Goal: Entertainment & Leisure: Browse casually

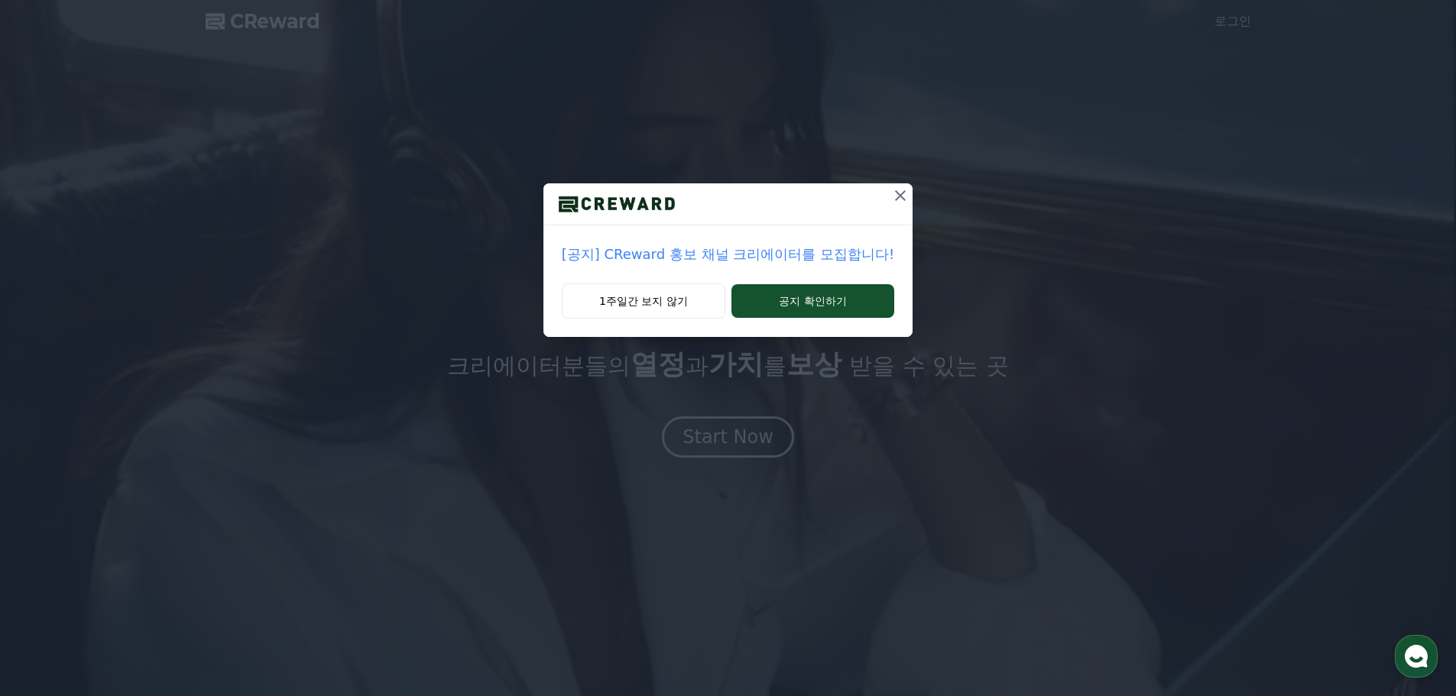
click at [563, 311] on div "1주일간 보지 않기 공지 확인하기" at bounding box center [728, 311] width 369 height 54
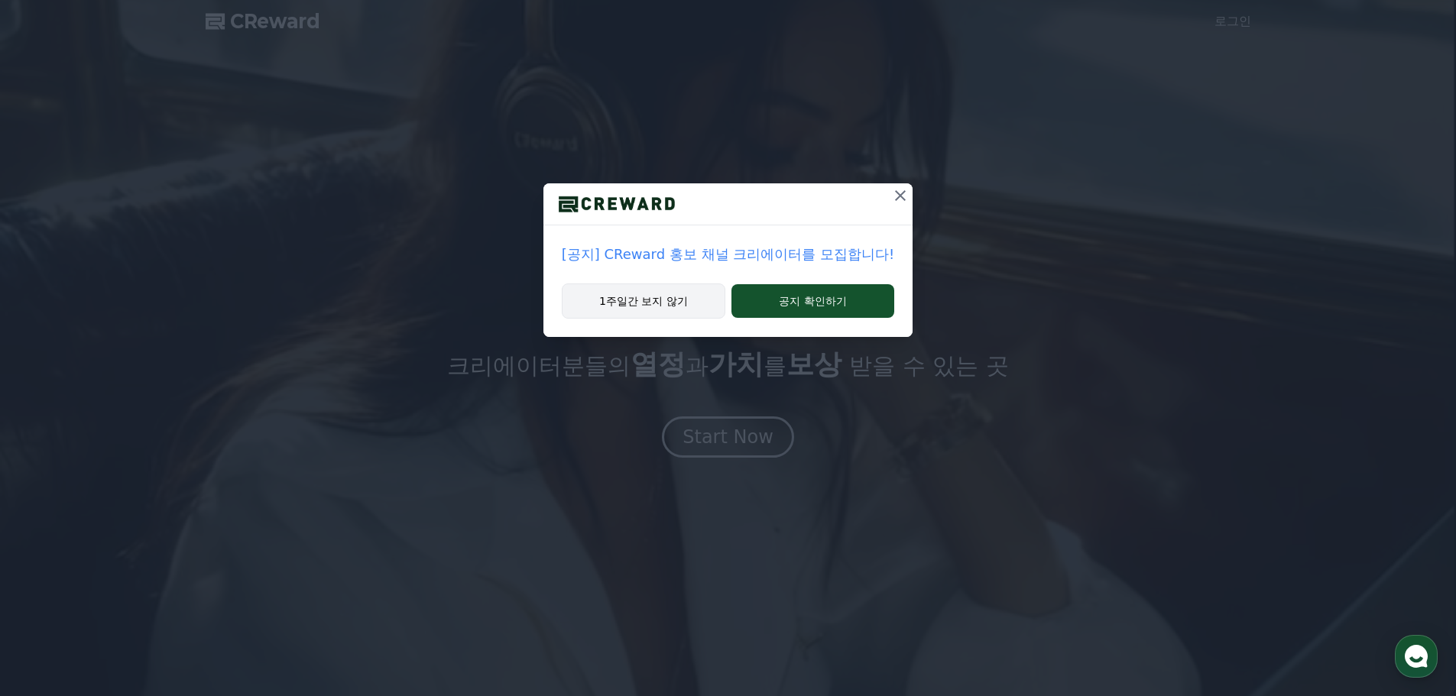
click at [595, 305] on button "1주일간 보지 않기" at bounding box center [644, 301] width 164 height 35
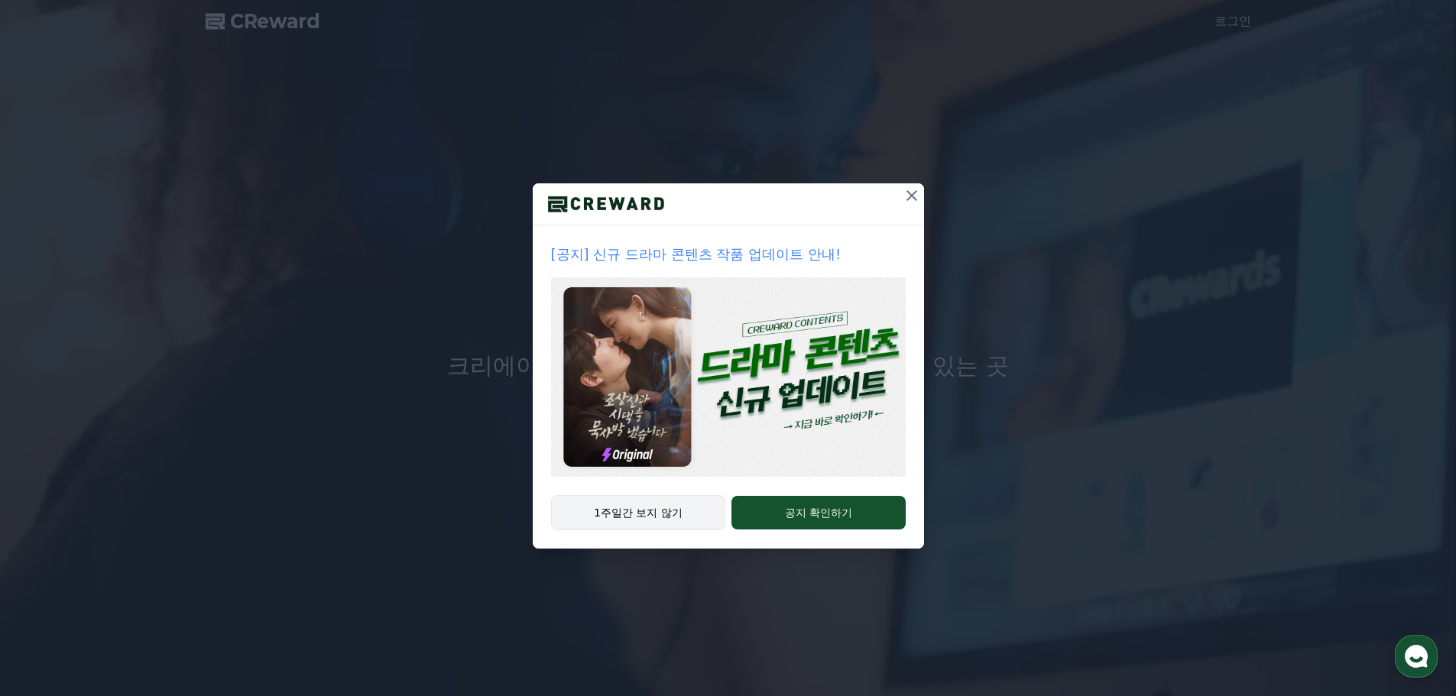
click at [635, 515] on button "1주일간 보지 않기" at bounding box center [638, 512] width 175 height 35
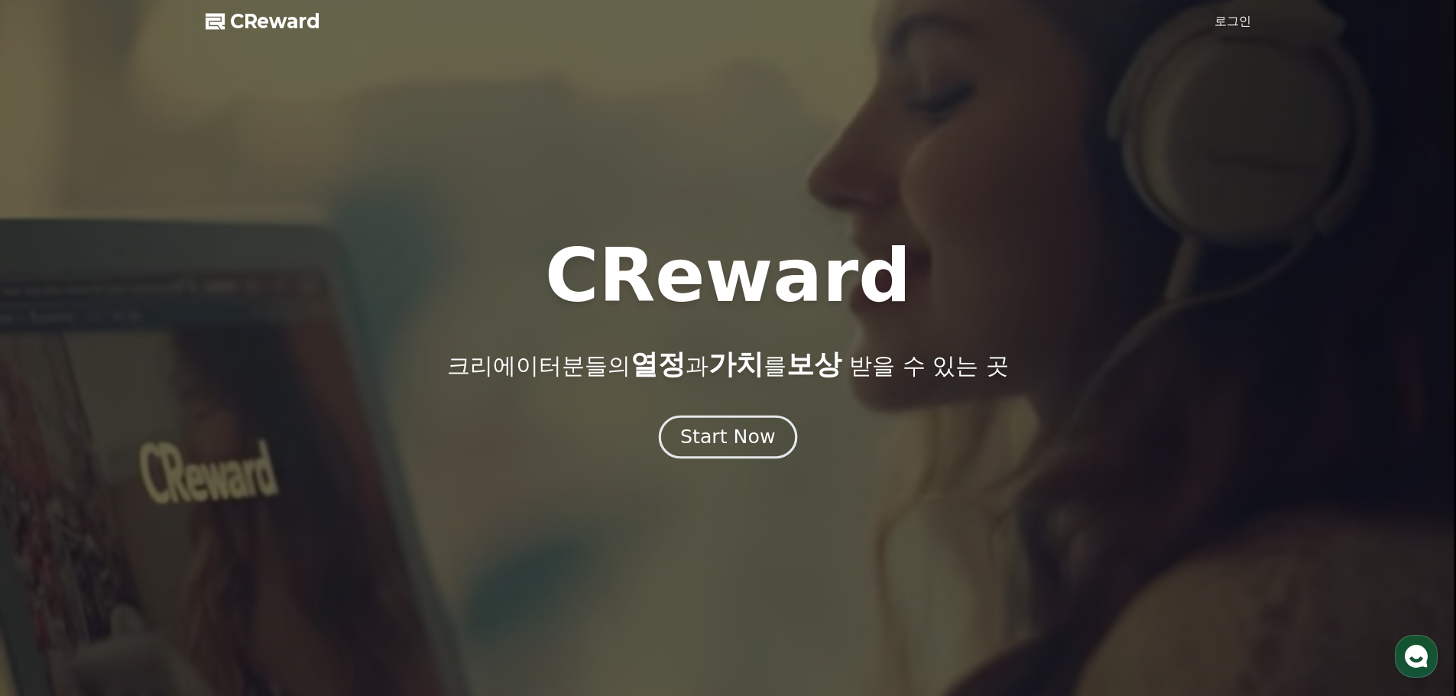
click at [735, 440] on div "Start Now" at bounding box center [727, 437] width 95 height 26
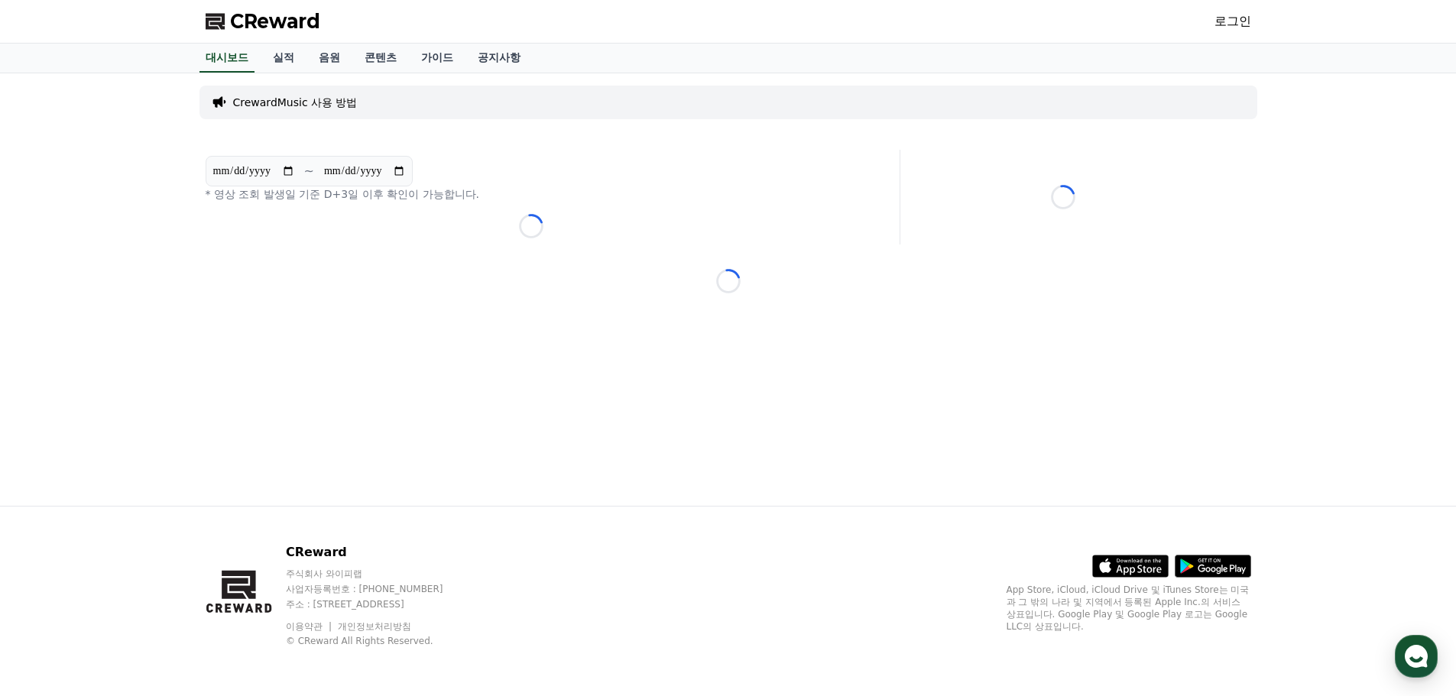
click at [1245, 24] on link "로그인" at bounding box center [1233, 21] width 37 height 18
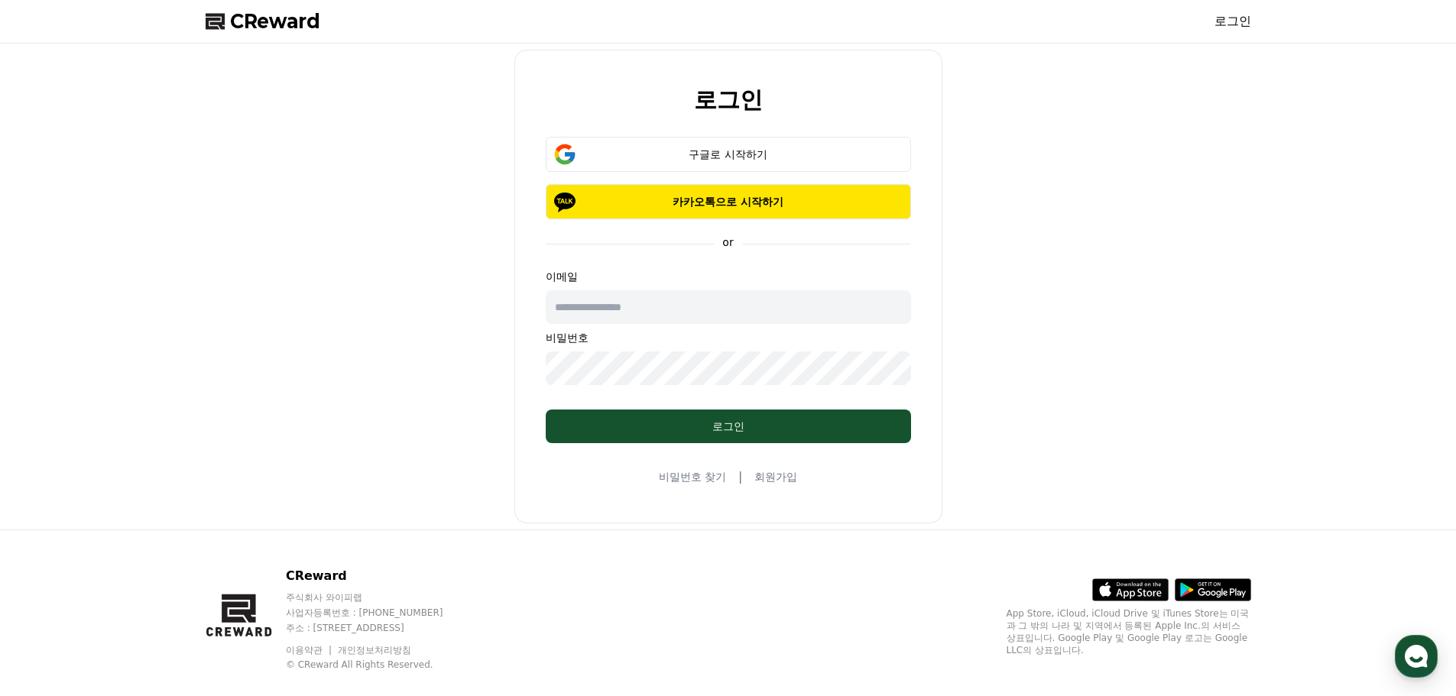
click at [655, 314] on input "text" at bounding box center [728, 308] width 365 height 34
type input "**********"
click at [760, 294] on input "**********" at bounding box center [728, 308] width 365 height 34
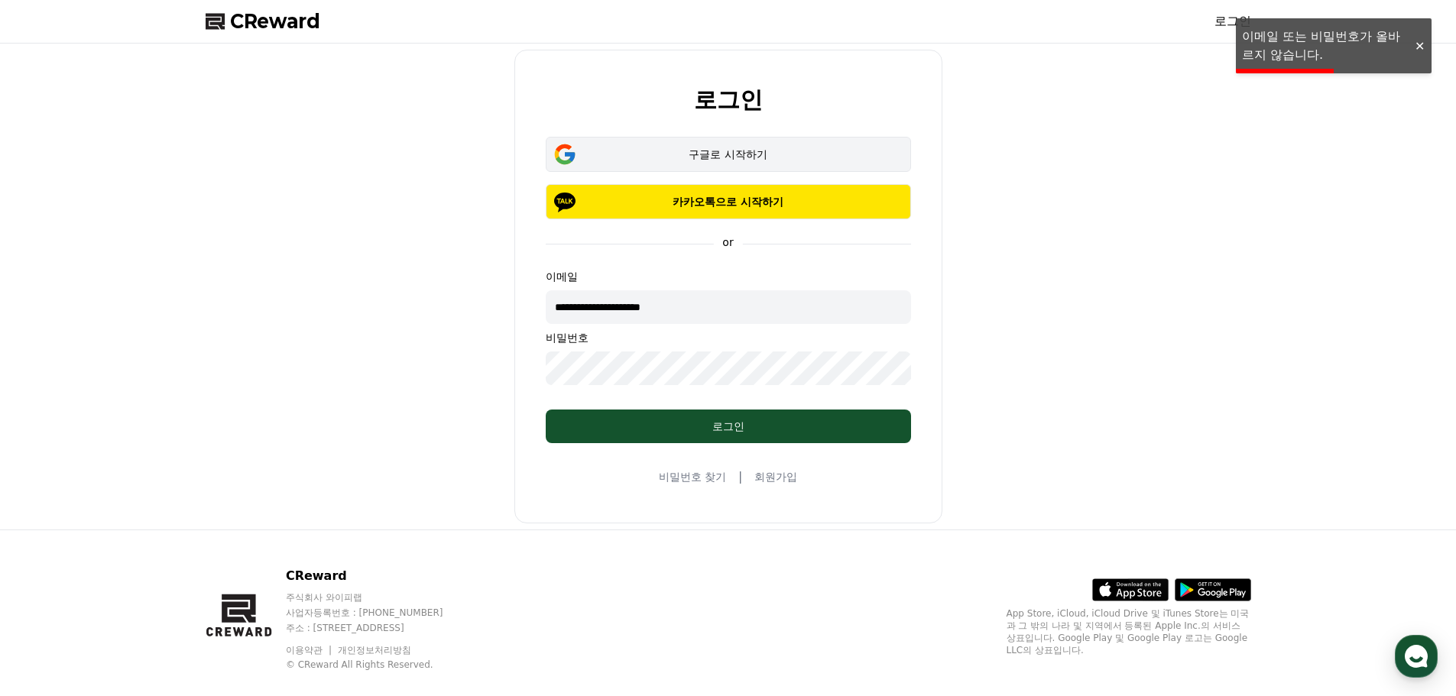
click at [711, 150] on div "구글로 시작하기" at bounding box center [728, 154] width 321 height 15
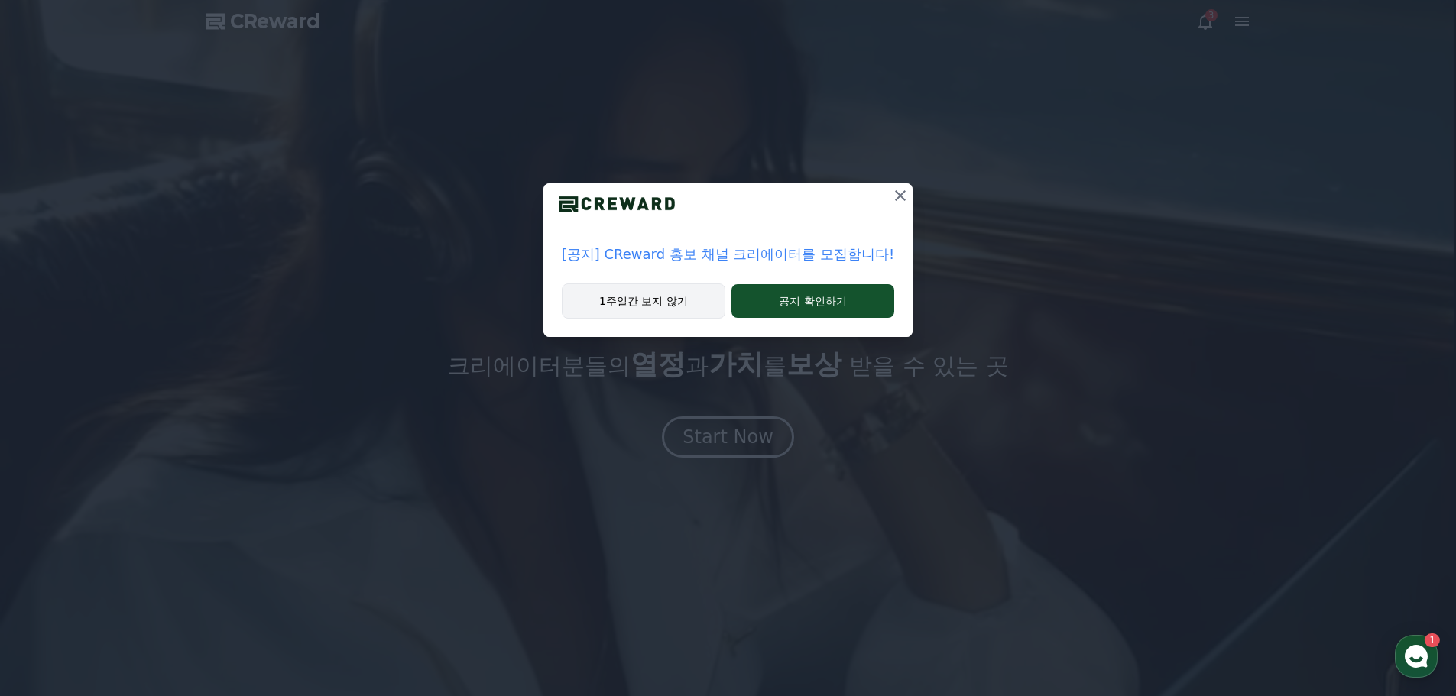
click at [667, 304] on button "1주일간 보지 않기" at bounding box center [644, 301] width 164 height 35
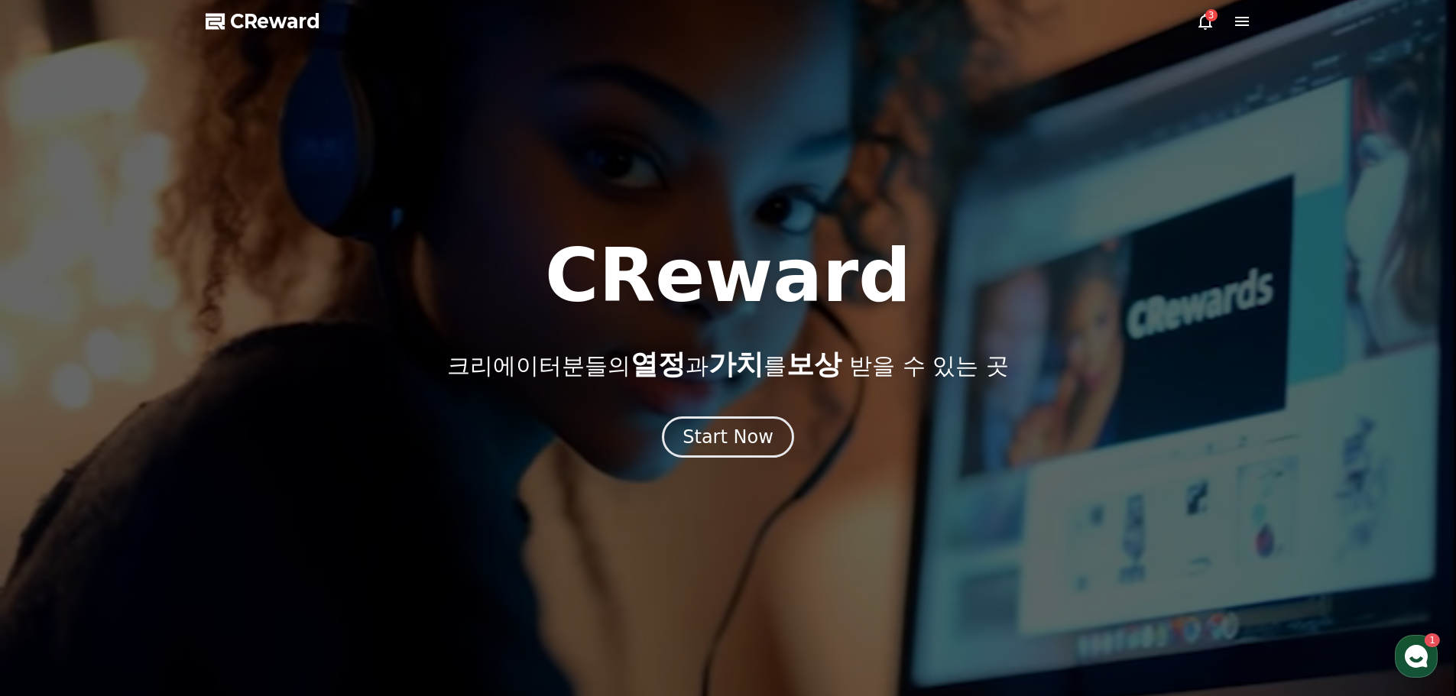
click at [1209, 21] on div "3" at bounding box center [1212, 15] width 12 height 12
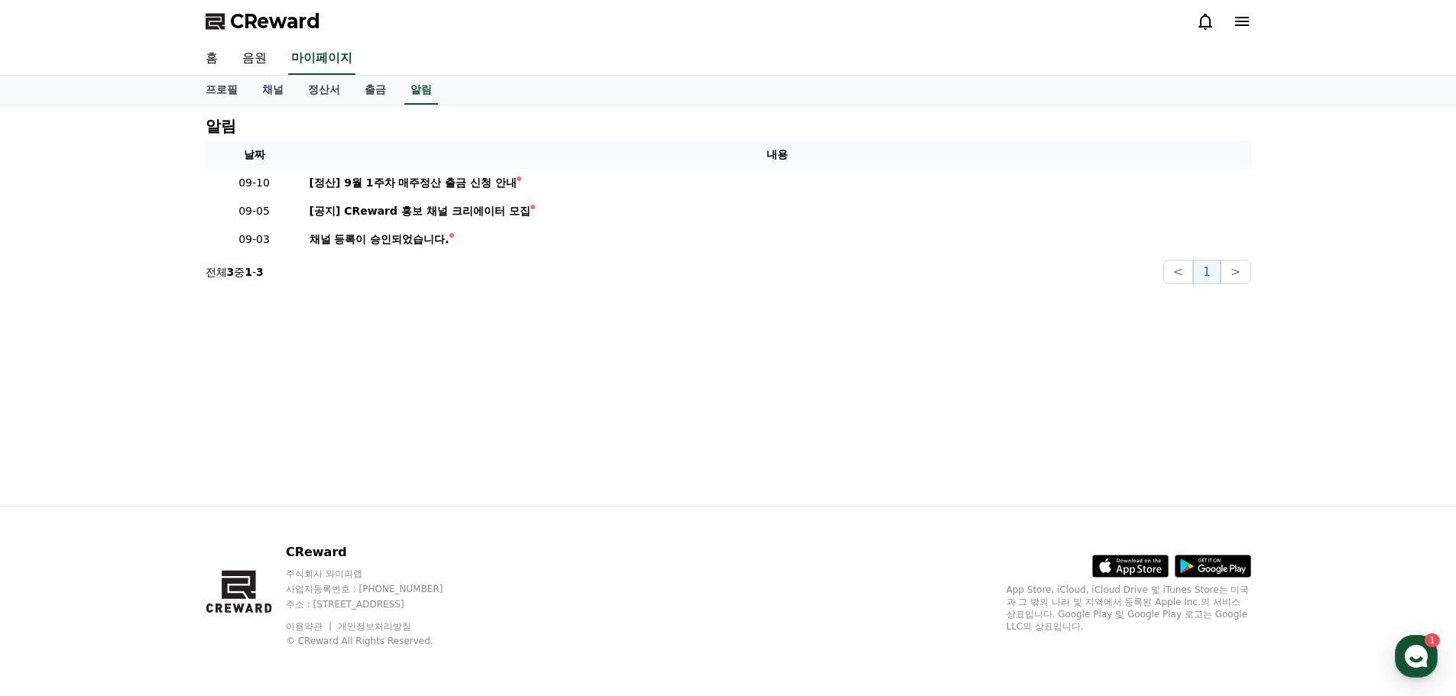
click at [1242, 21] on icon at bounding box center [1242, 21] width 14 height 9
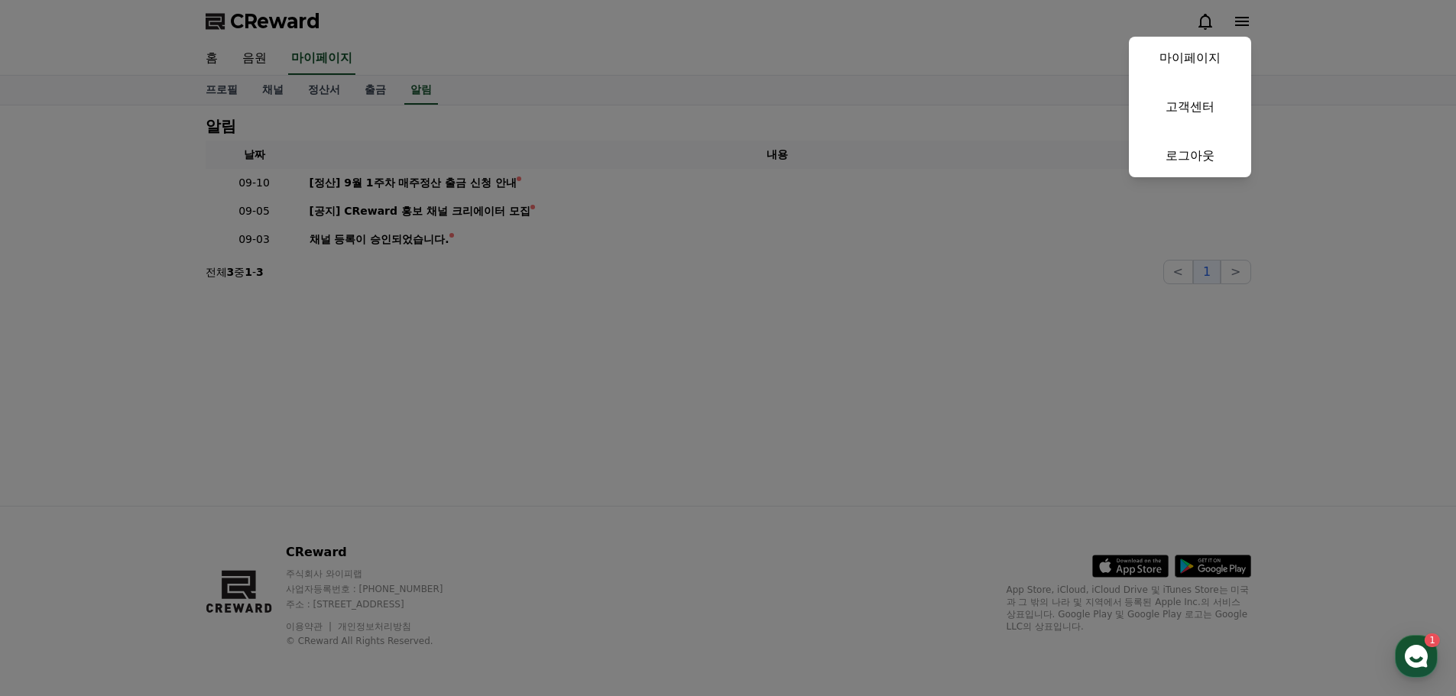
click at [1242, 21] on button "close" at bounding box center [728, 348] width 1456 height 696
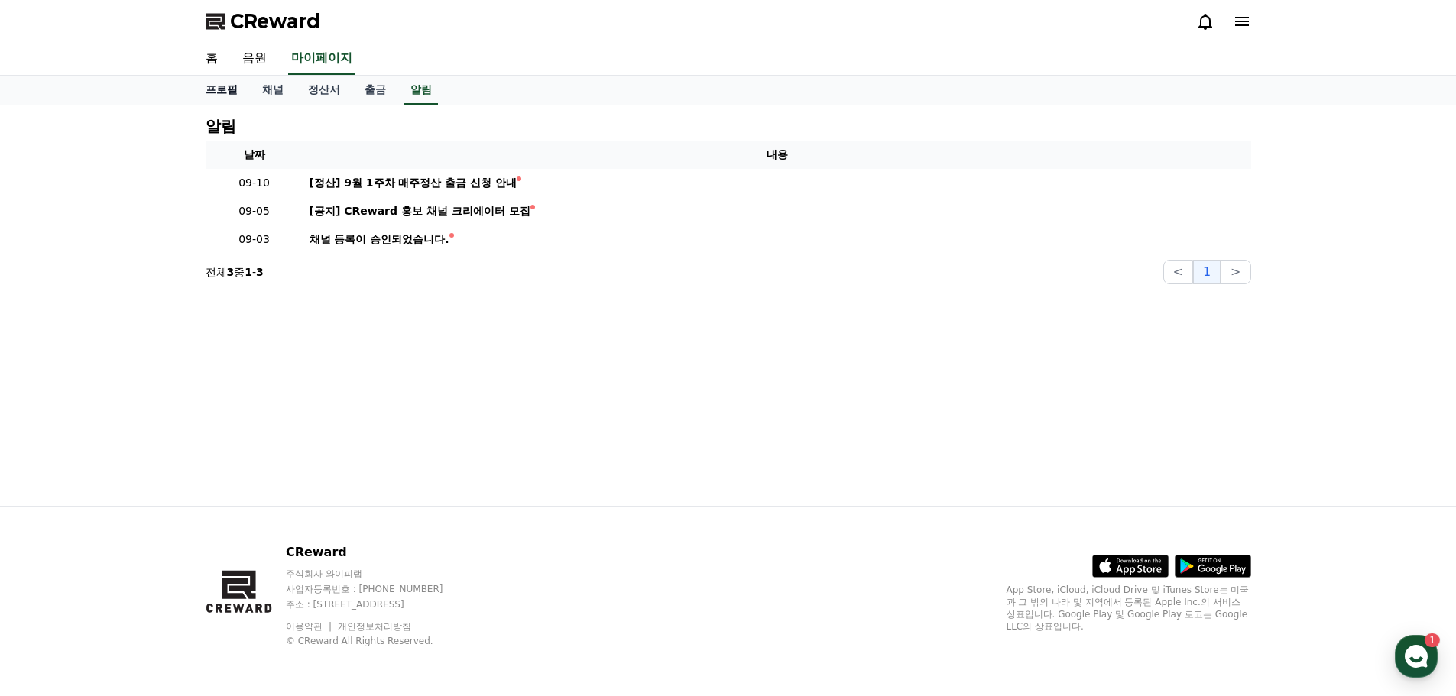
click at [221, 89] on link "프로필" at bounding box center [221, 90] width 57 height 29
select select "**********"
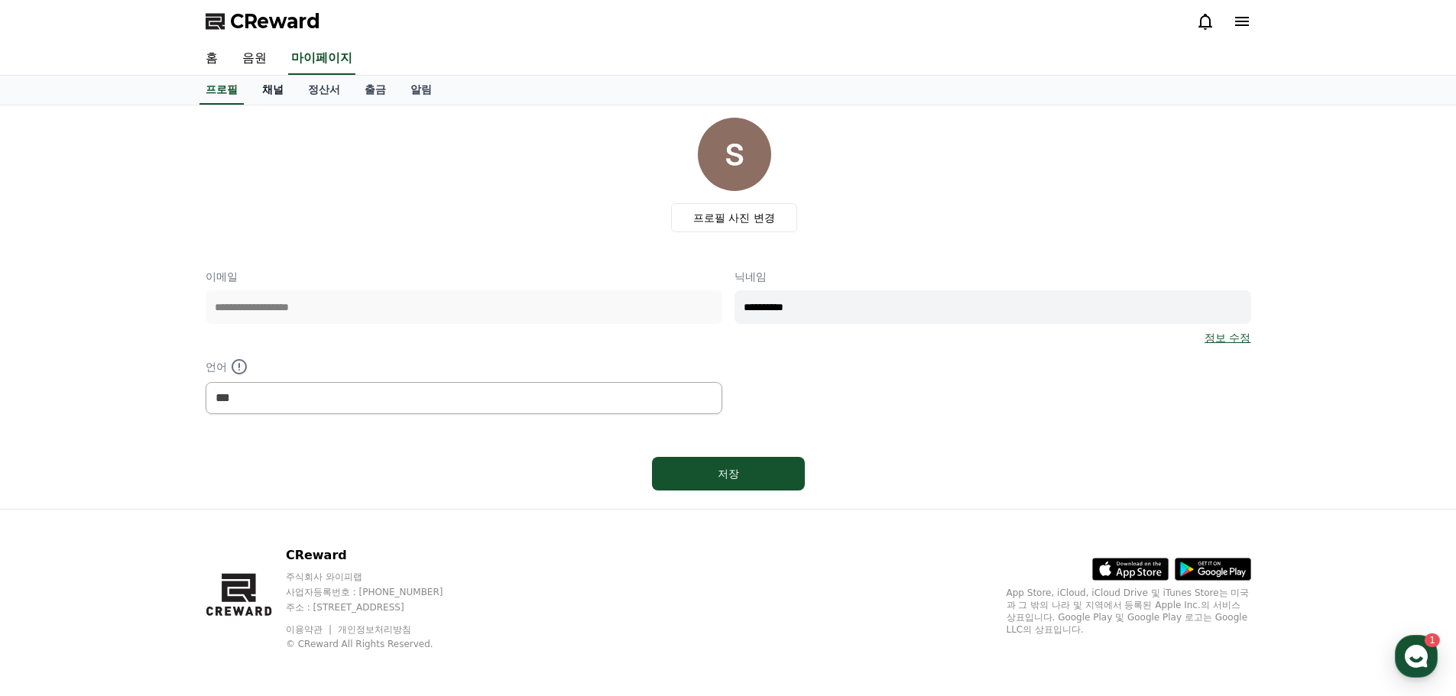
click at [264, 96] on link "채널" at bounding box center [273, 90] width 46 height 29
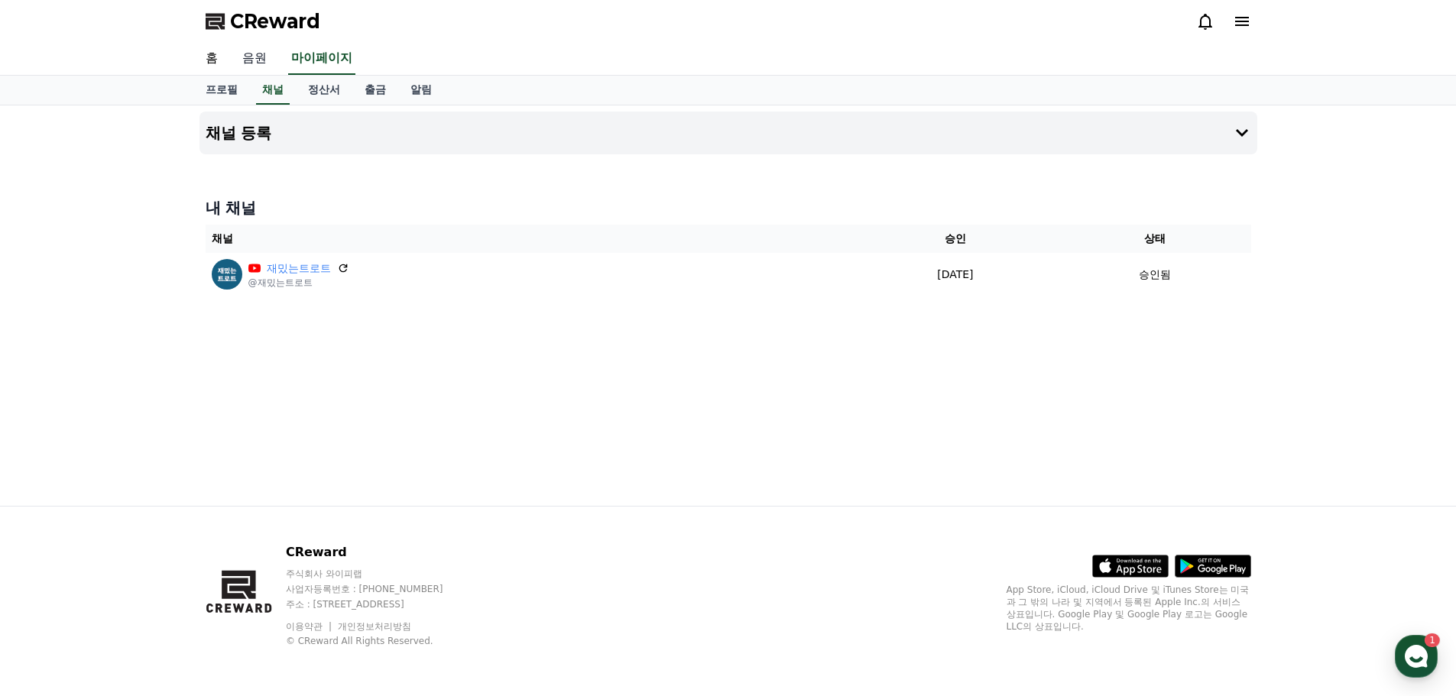
click at [260, 46] on link "음원" at bounding box center [254, 59] width 49 height 32
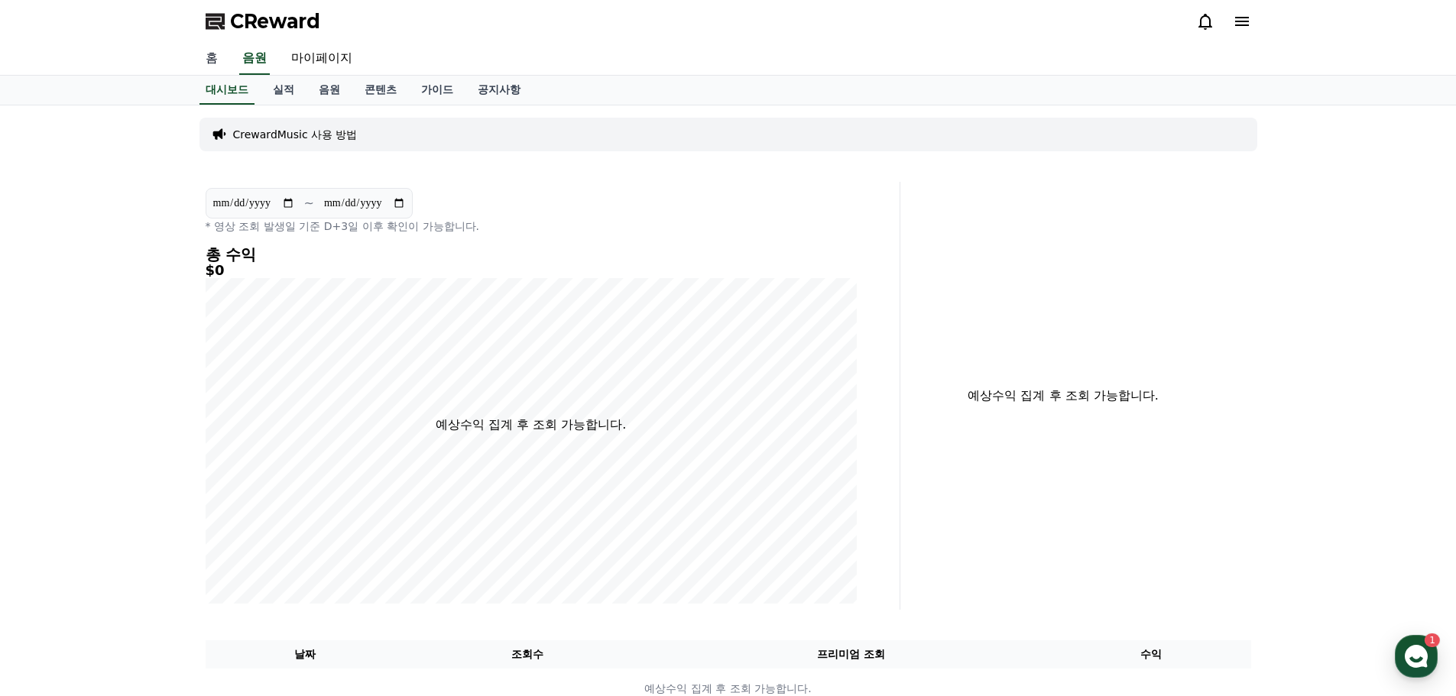
click at [215, 54] on link "홈" at bounding box center [211, 59] width 37 height 32
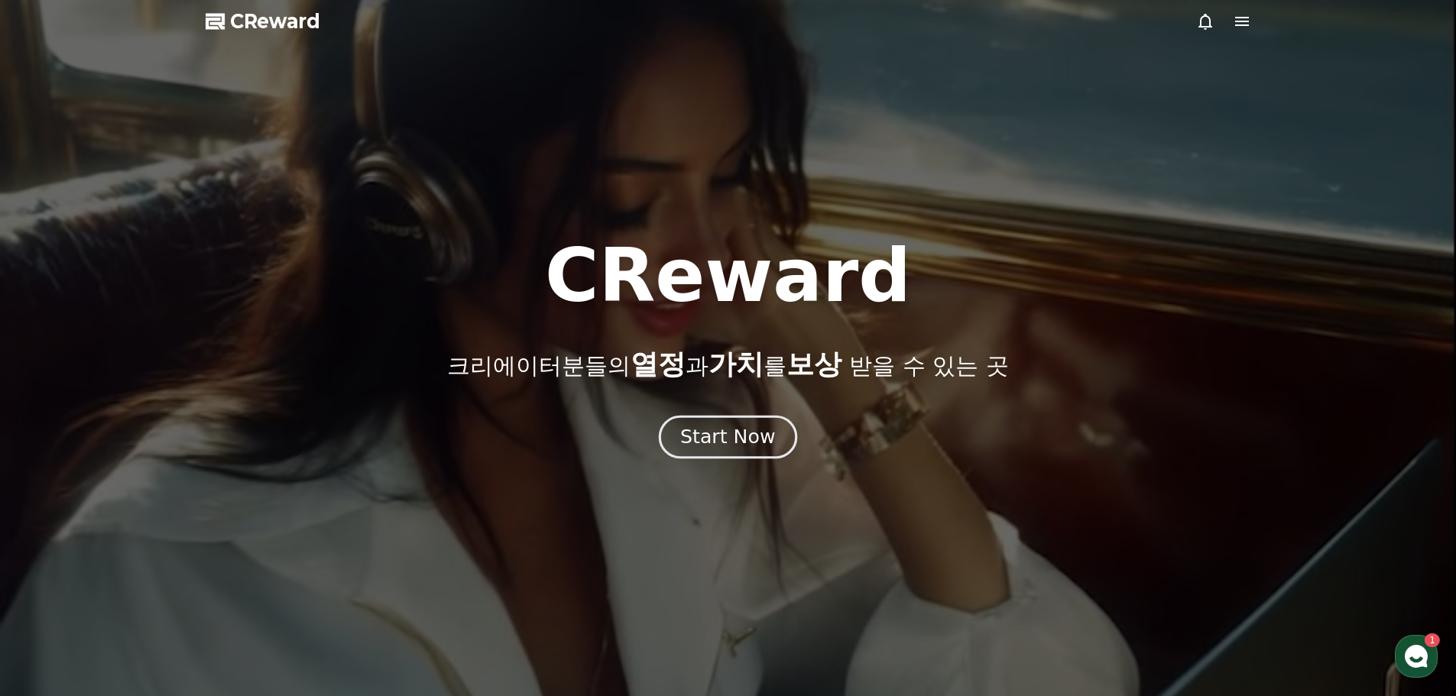
click at [748, 429] on div "Start Now" at bounding box center [727, 437] width 95 height 26
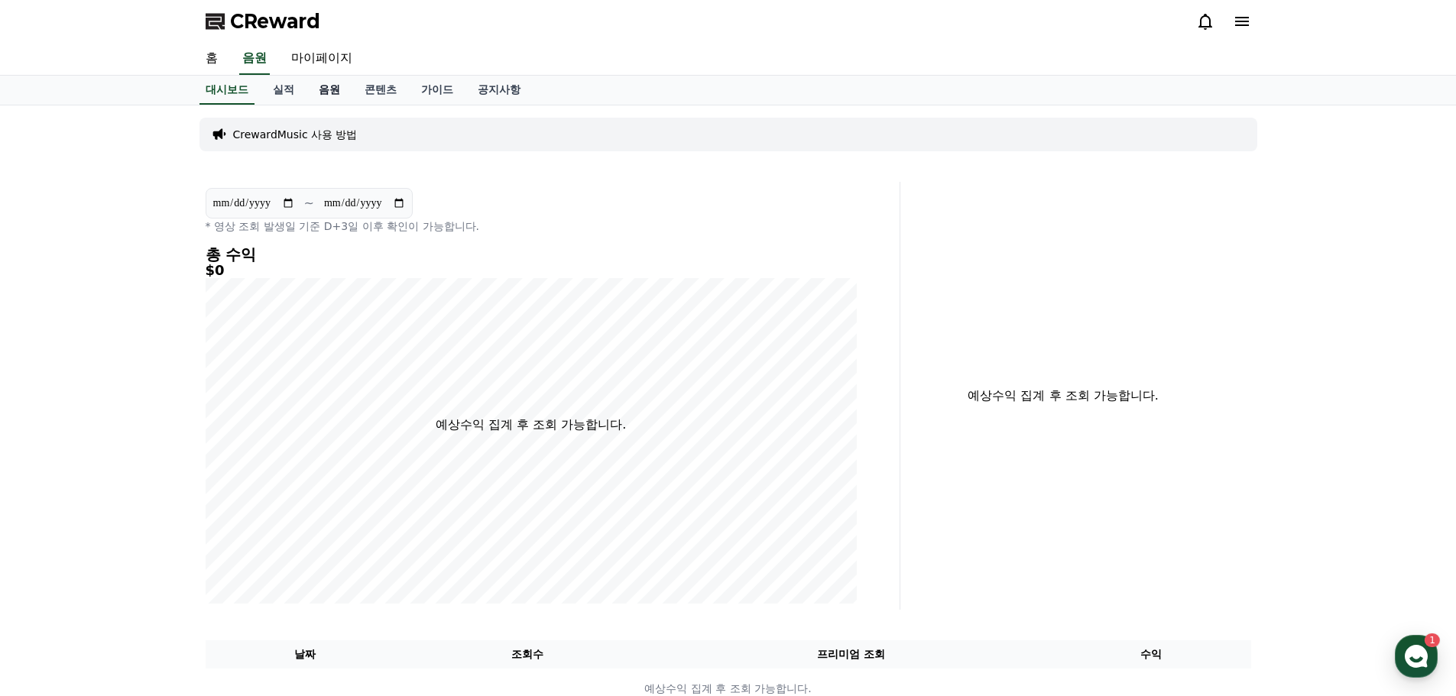
click at [323, 88] on link "음원" at bounding box center [330, 90] width 46 height 29
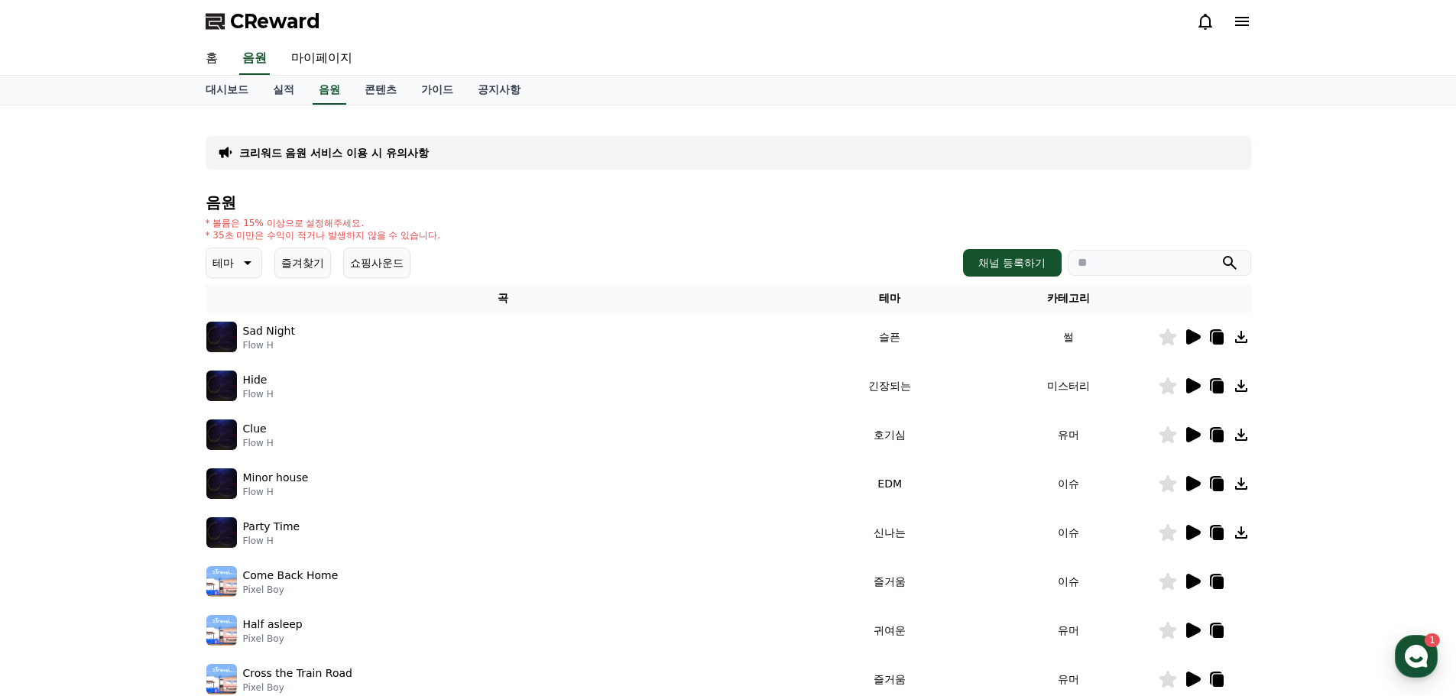
click at [1190, 329] on icon at bounding box center [1192, 337] width 18 height 18
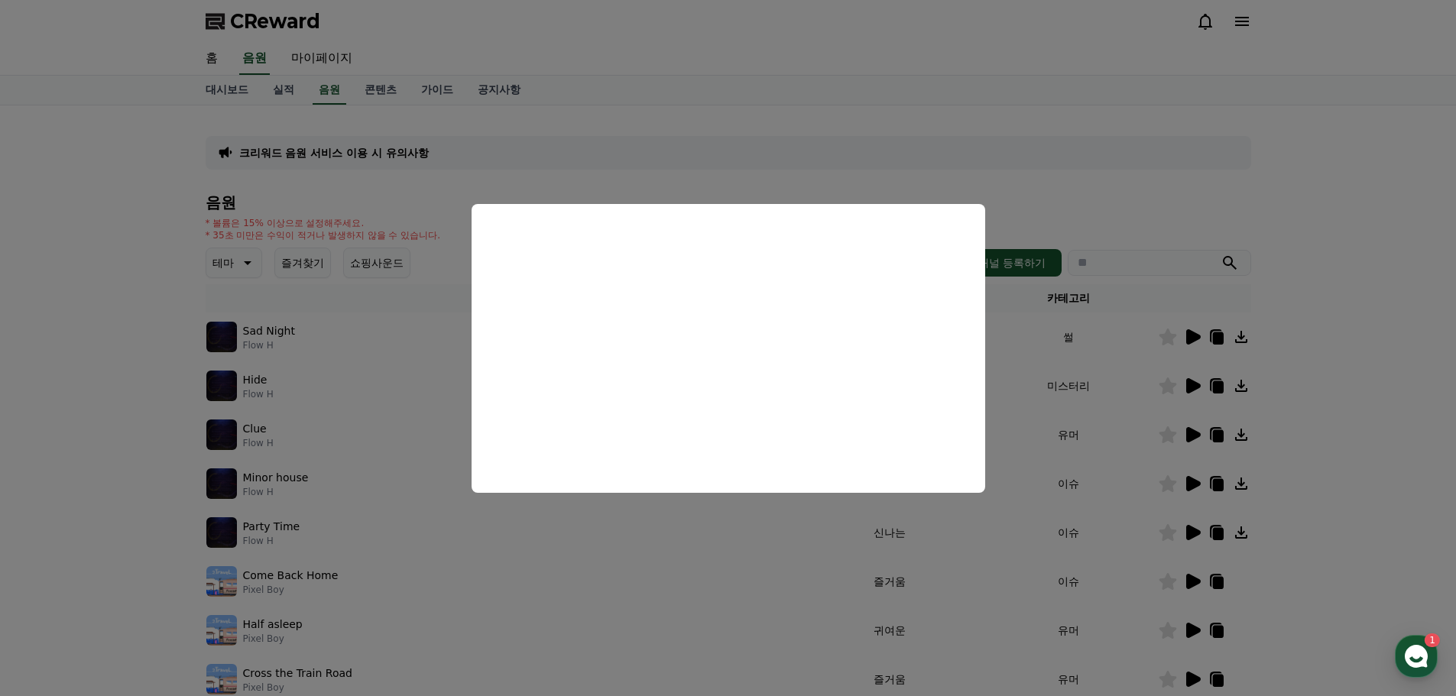
click at [1037, 352] on button "close modal" at bounding box center [728, 348] width 1456 height 696
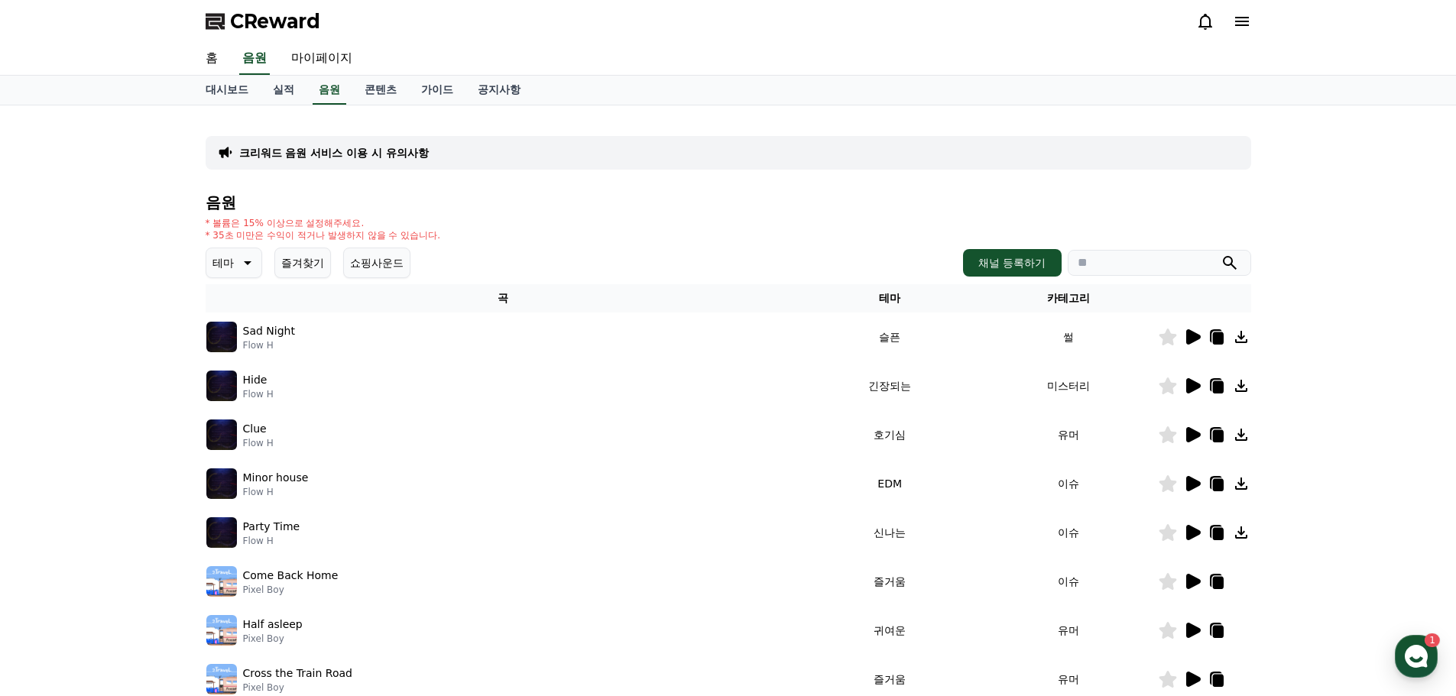
click at [1186, 382] on icon at bounding box center [1193, 385] width 15 height 15
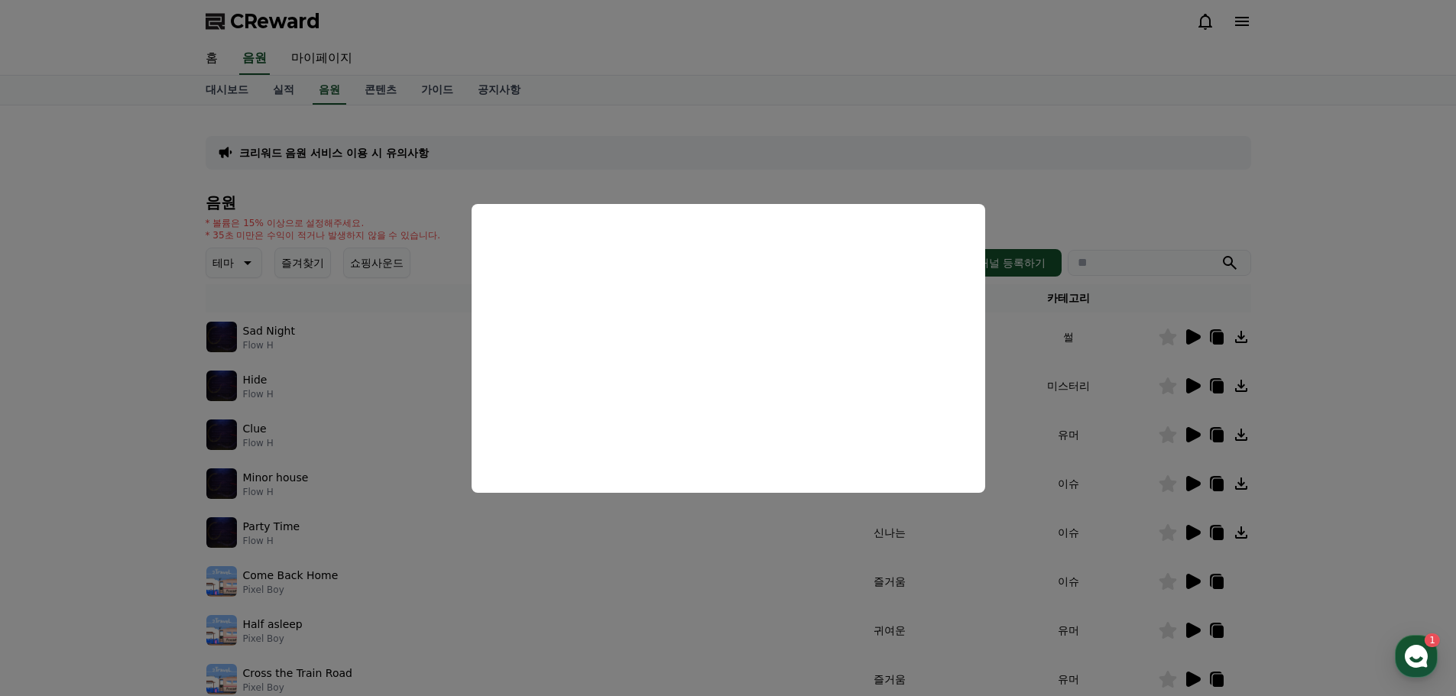
click at [1029, 351] on button "close modal" at bounding box center [728, 348] width 1456 height 696
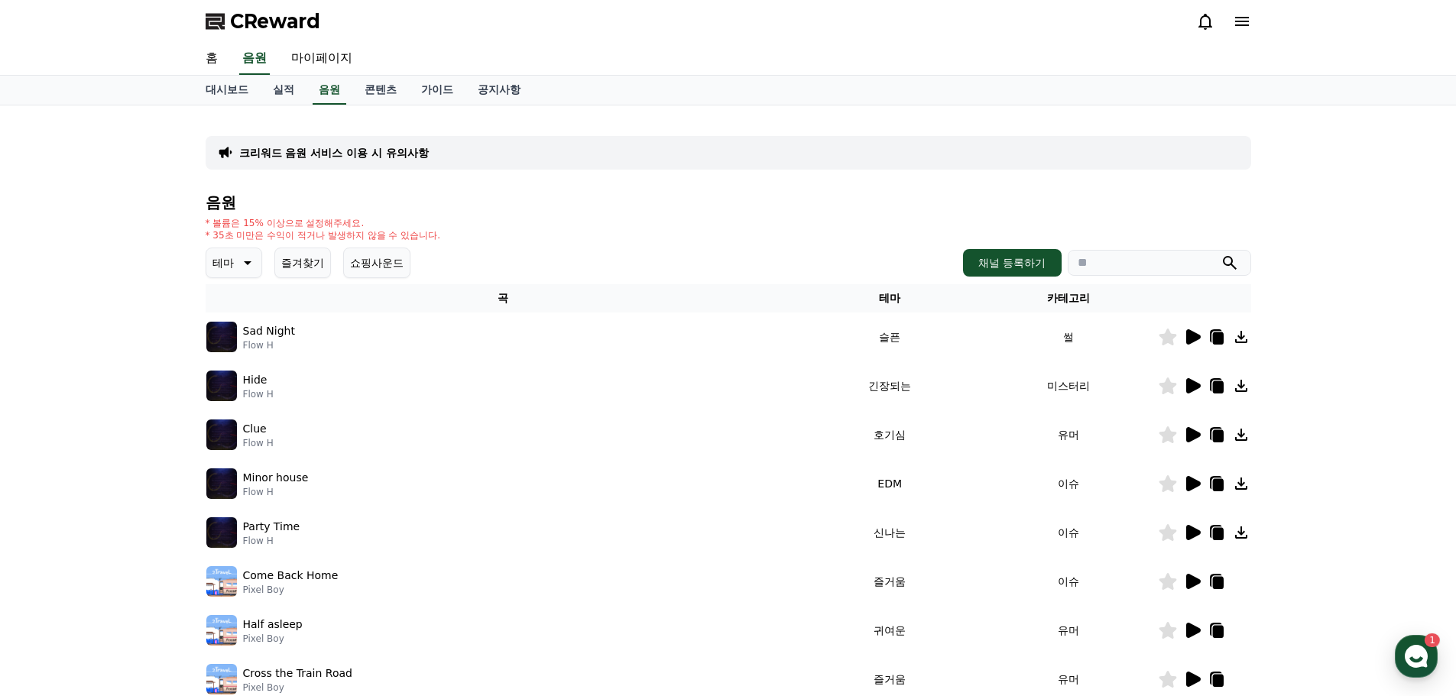
click at [1188, 435] on icon at bounding box center [1193, 434] width 15 height 15
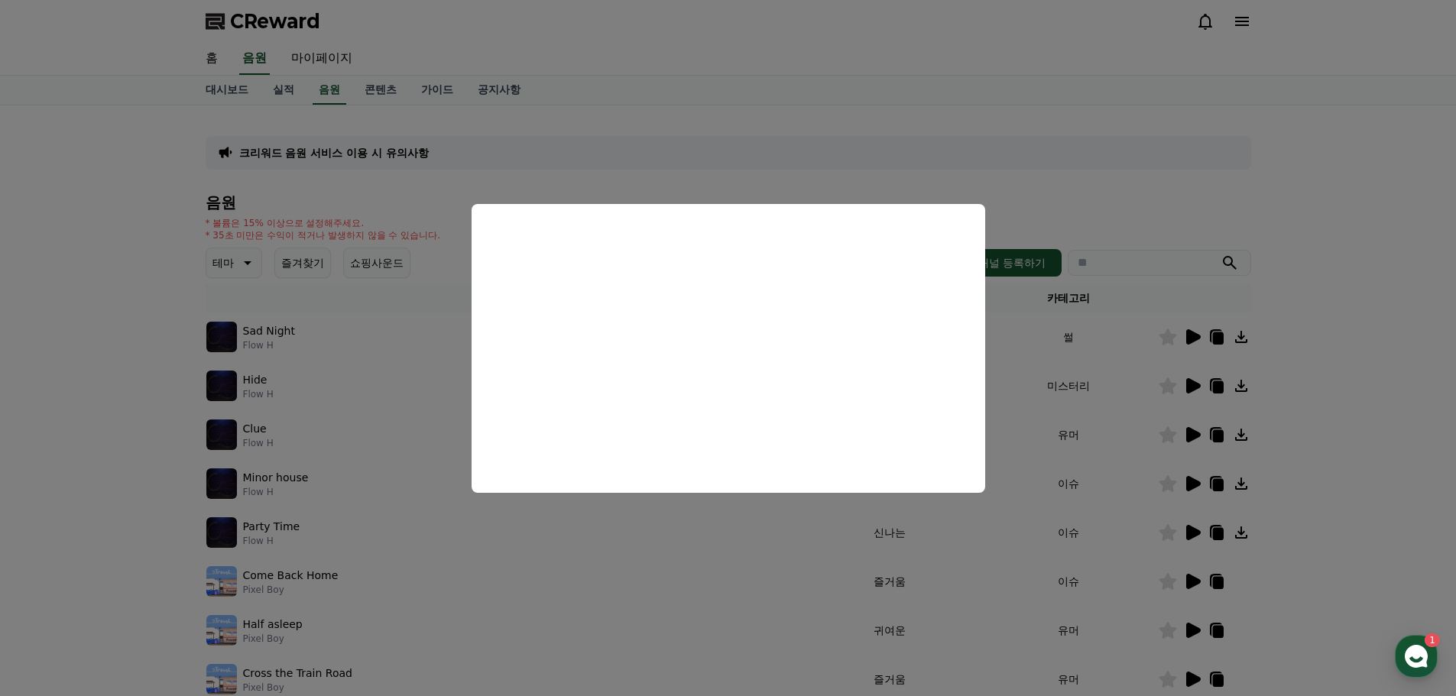
click at [1066, 414] on button "close modal" at bounding box center [728, 348] width 1456 height 696
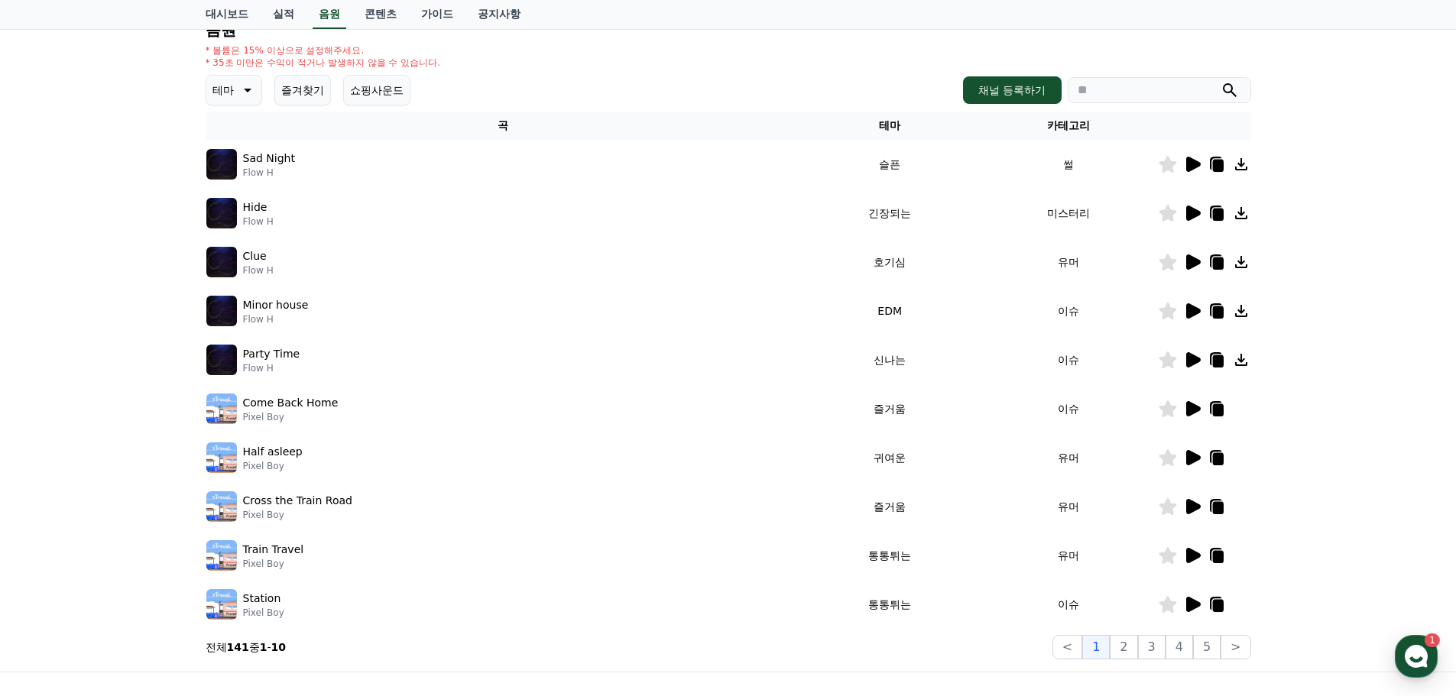
scroll to position [229, 0]
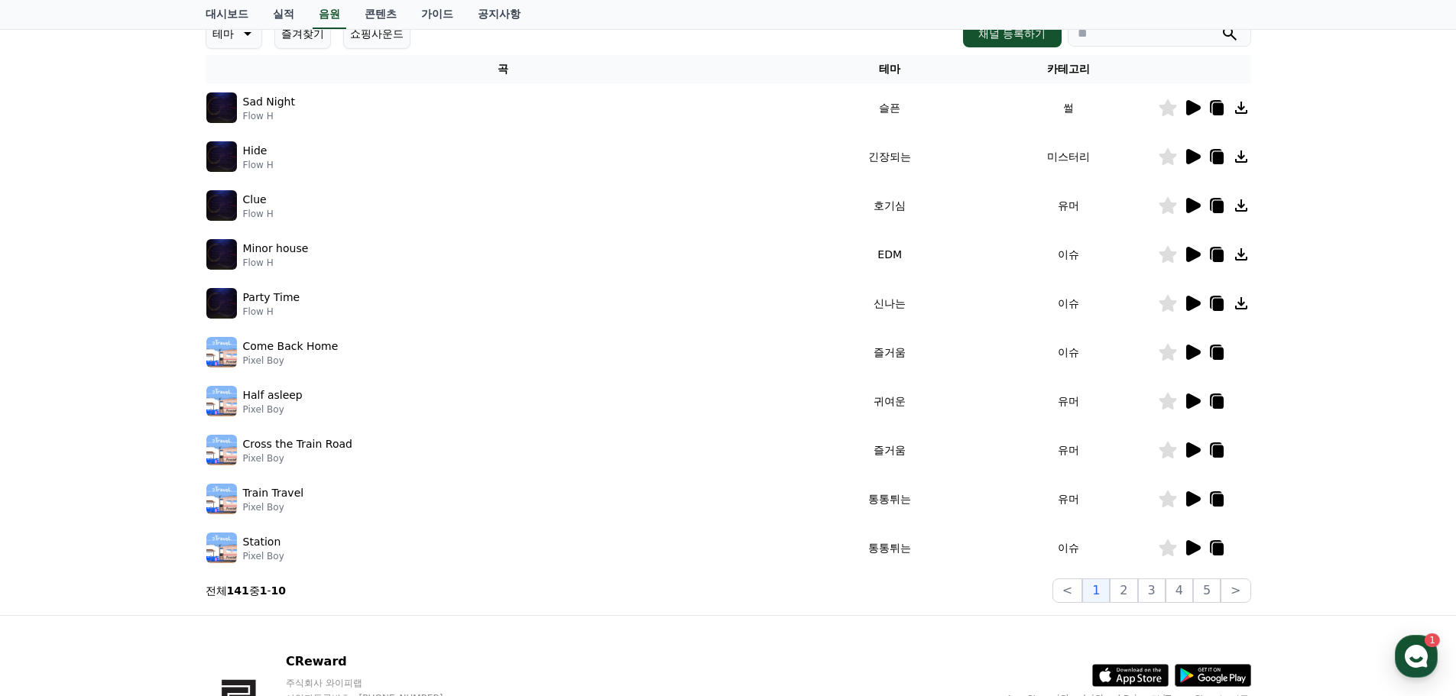
click at [1193, 301] on icon at bounding box center [1193, 303] width 15 height 15
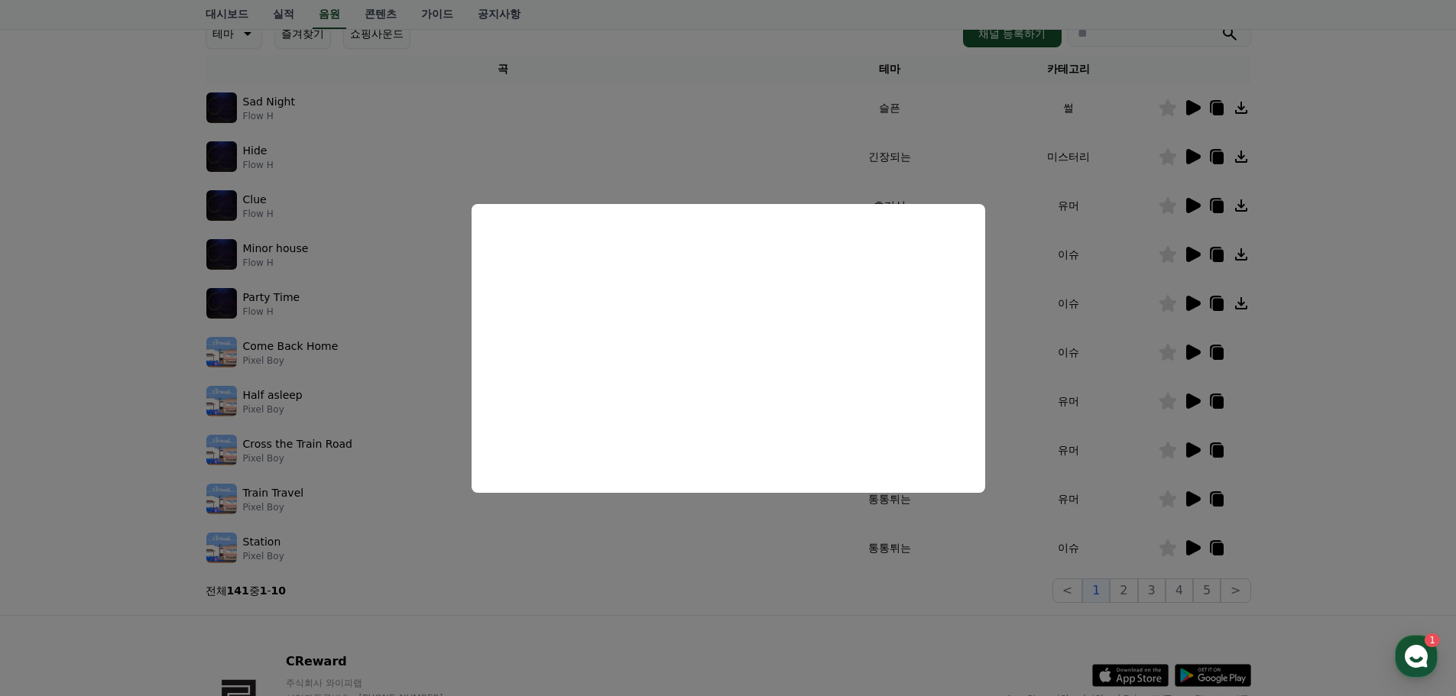
click at [1064, 317] on button "close modal" at bounding box center [728, 348] width 1456 height 696
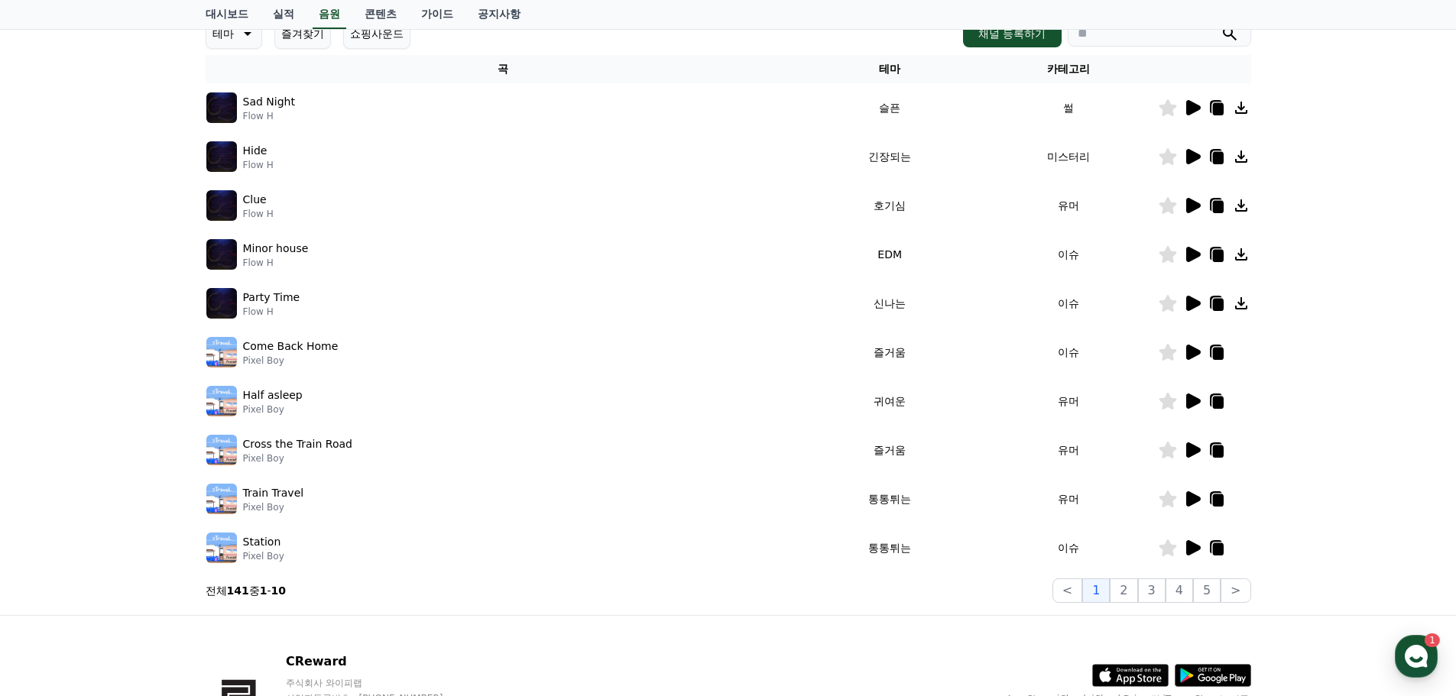
click at [1193, 301] on icon at bounding box center [1193, 303] width 15 height 15
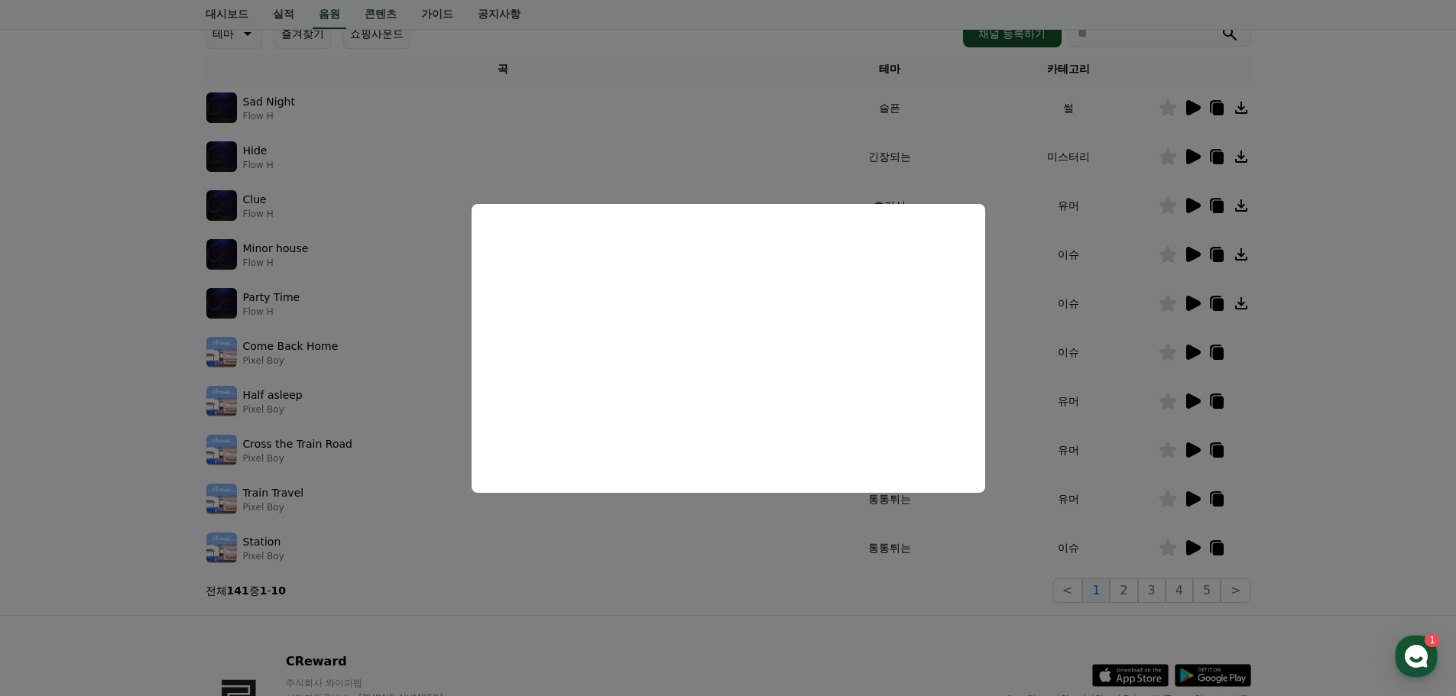
click at [1073, 321] on button "close modal" at bounding box center [728, 348] width 1456 height 696
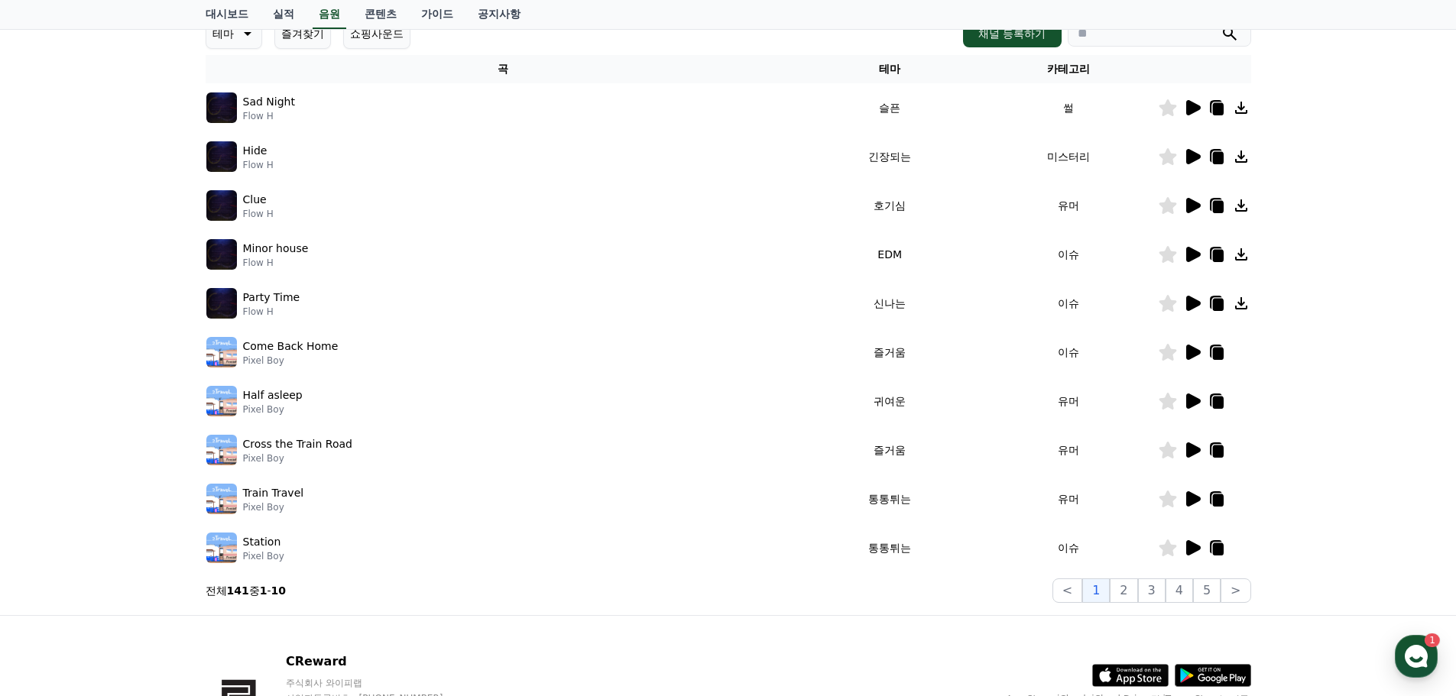
click at [1191, 348] on icon at bounding box center [1193, 352] width 15 height 15
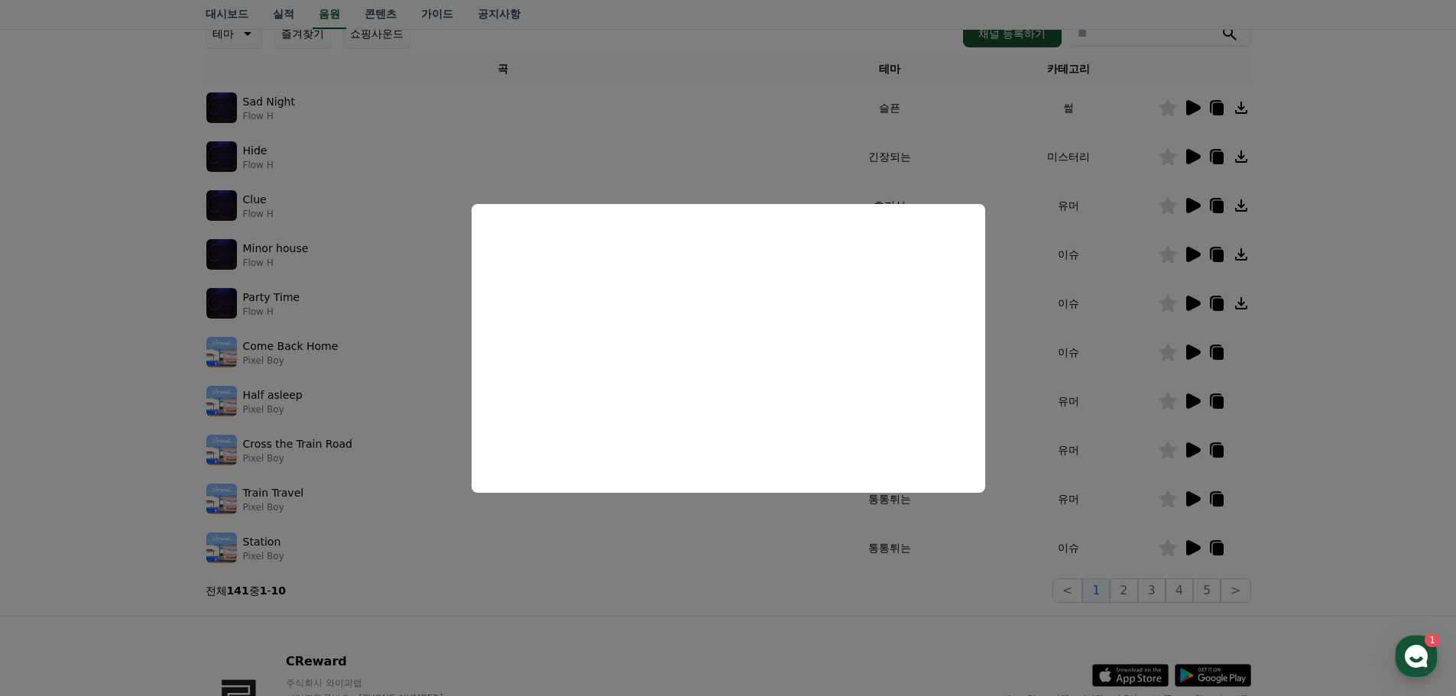
click at [1050, 367] on button "close modal" at bounding box center [728, 348] width 1456 height 696
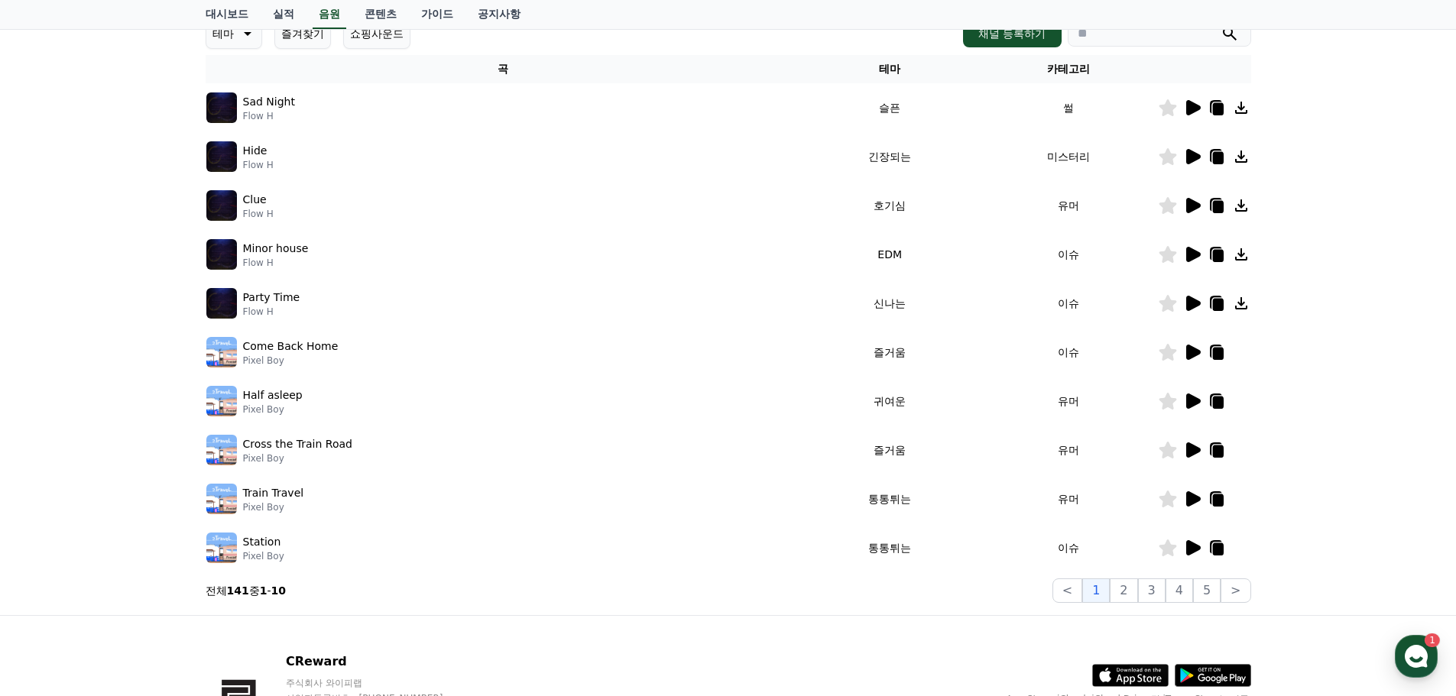
click at [1196, 208] on icon at bounding box center [1193, 205] width 15 height 15
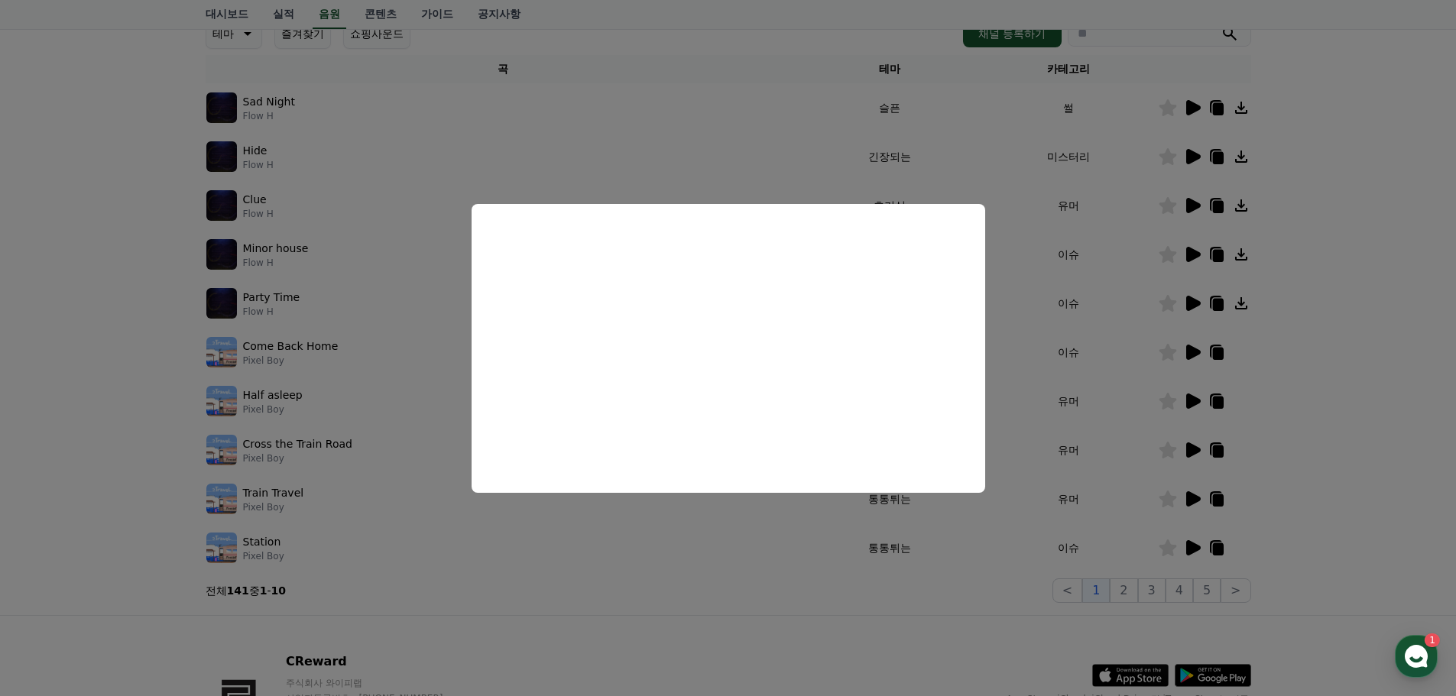
click at [1127, 316] on button "close modal" at bounding box center [728, 348] width 1456 height 696
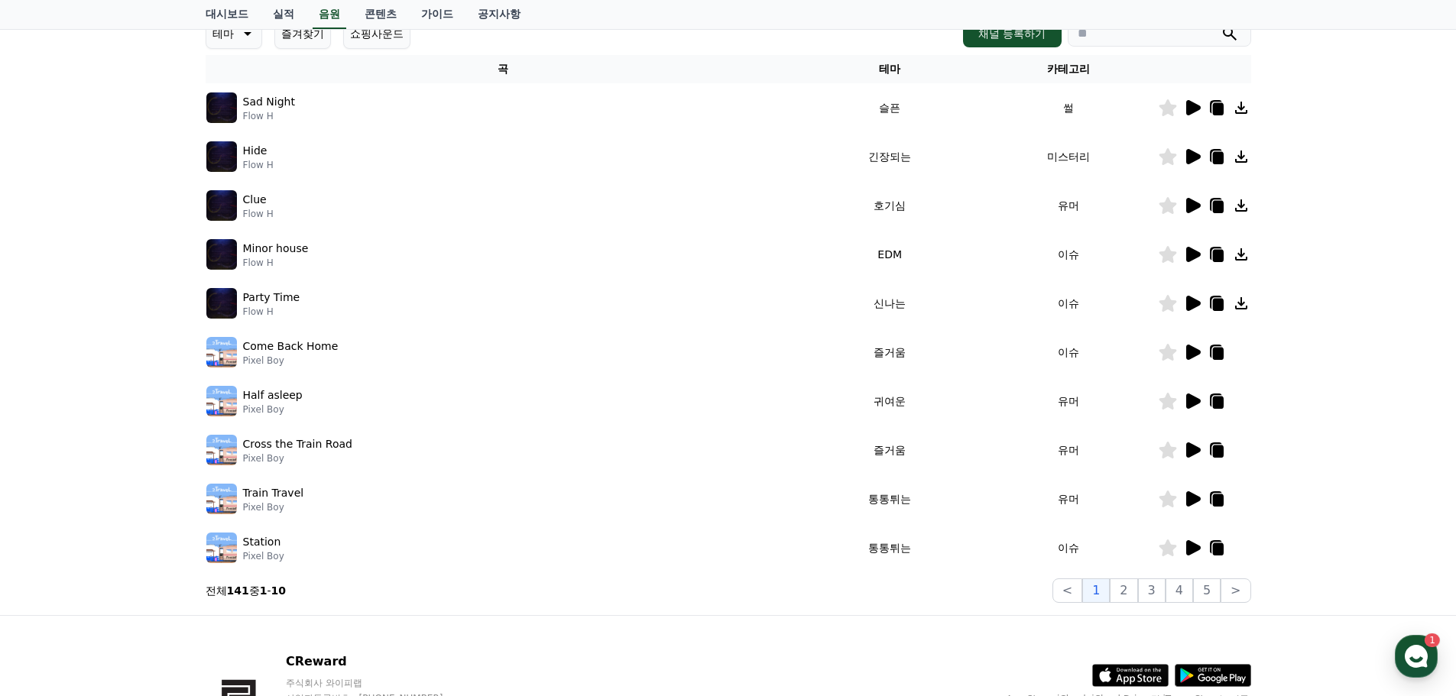
click at [1193, 108] on icon at bounding box center [1193, 107] width 15 height 15
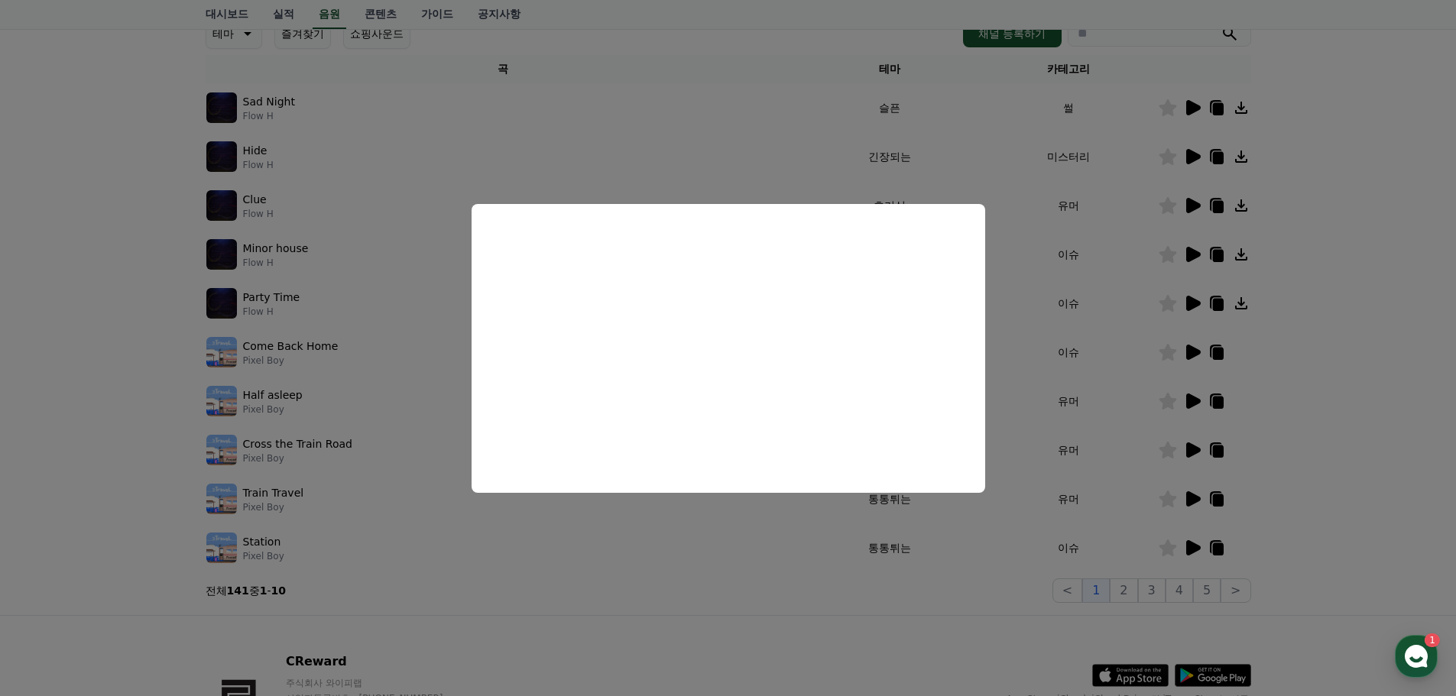
click at [1088, 339] on button "close modal" at bounding box center [728, 348] width 1456 height 696
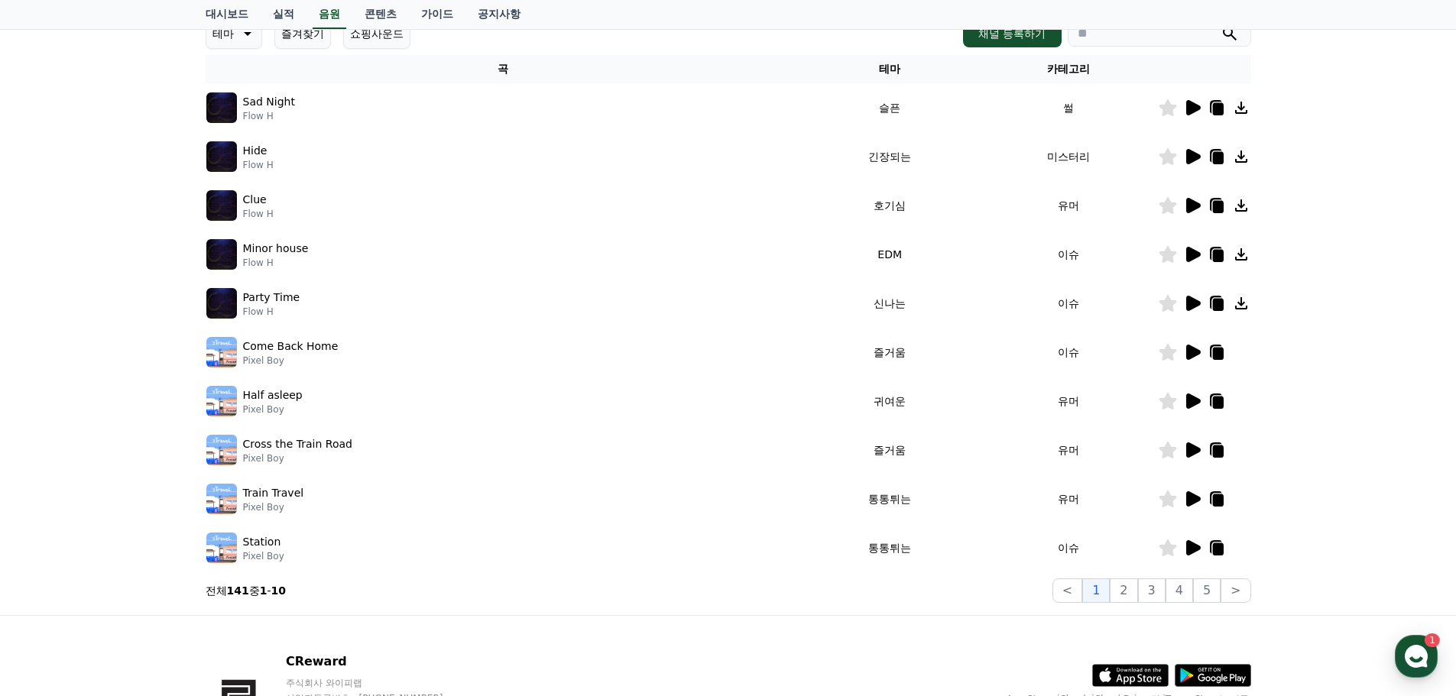
click at [1192, 547] on icon at bounding box center [1193, 547] width 15 height 15
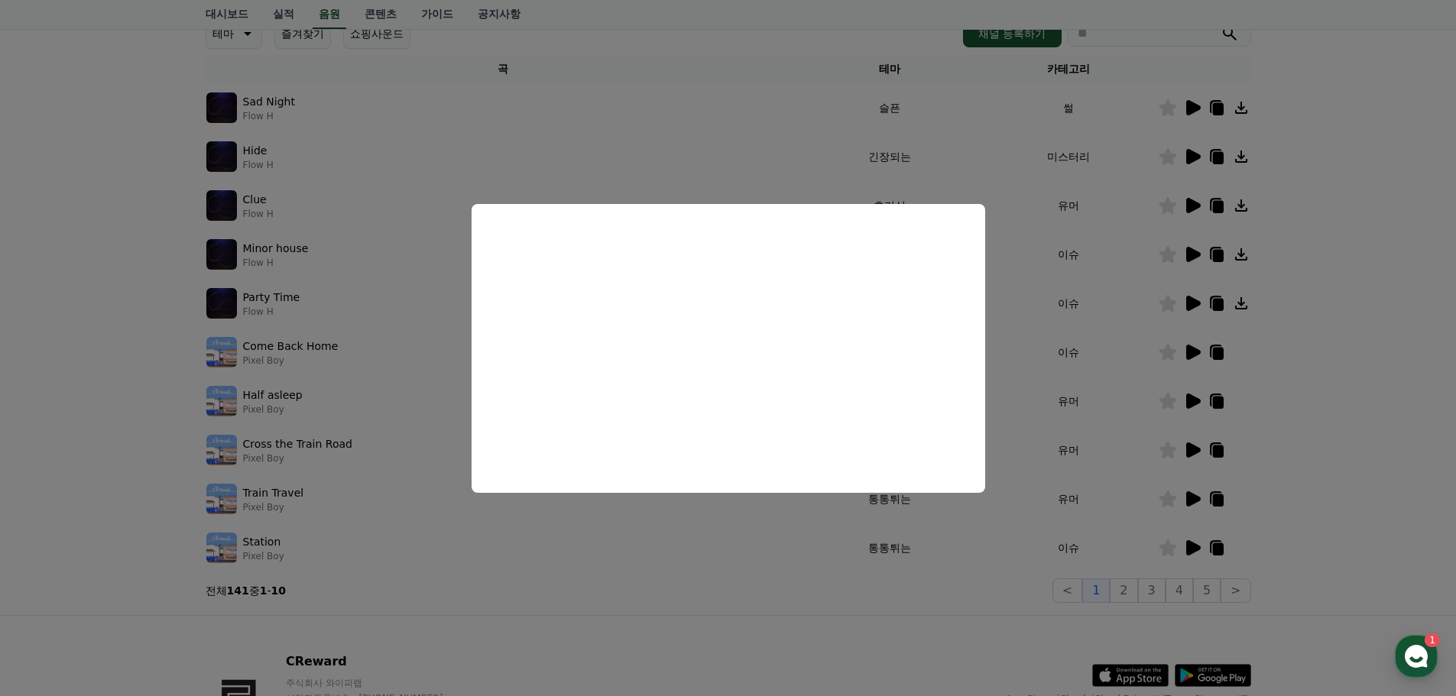
click at [1058, 355] on button "close modal" at bounding box center [728, 348] width 1456 height 696
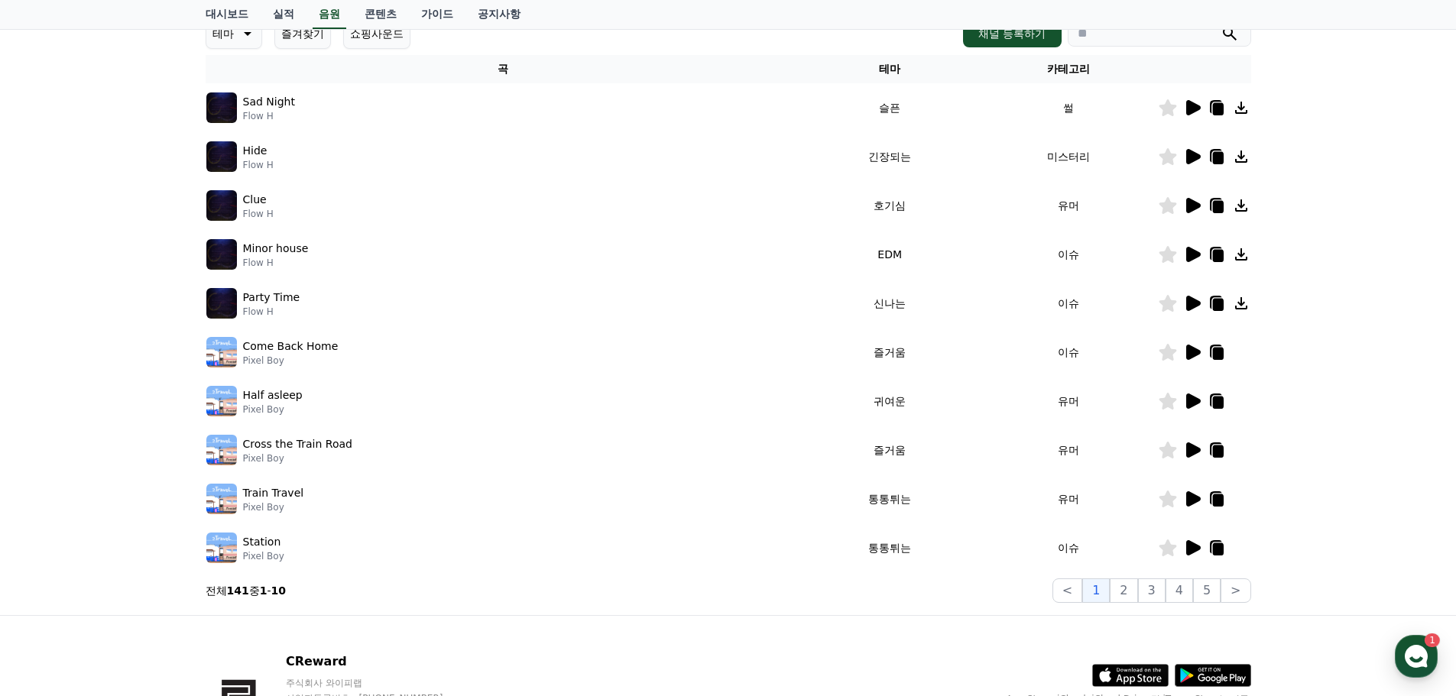
click at [1189, 498] on icon at bounding box center [1193, 499] width 15 height 15
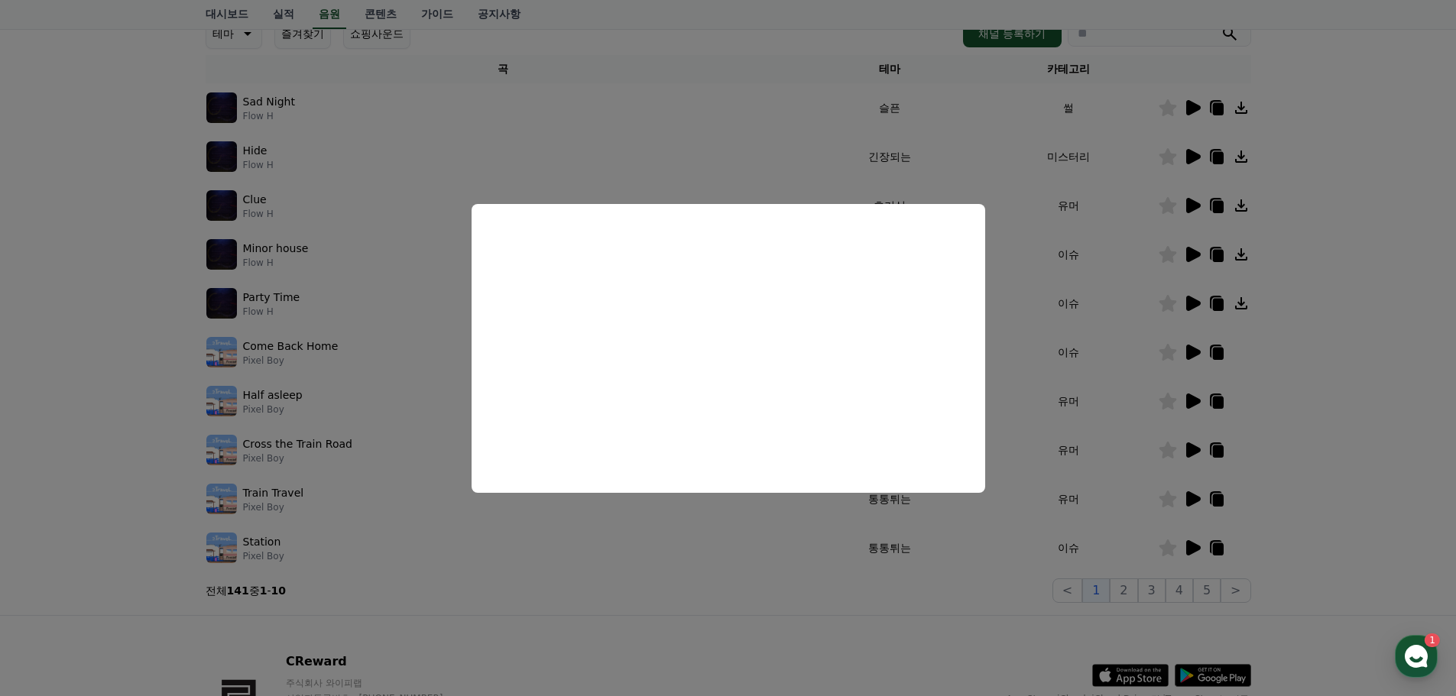
click at [1063, 336] on button "close modal" at bounding box center [728, 348] width 1456 height 696
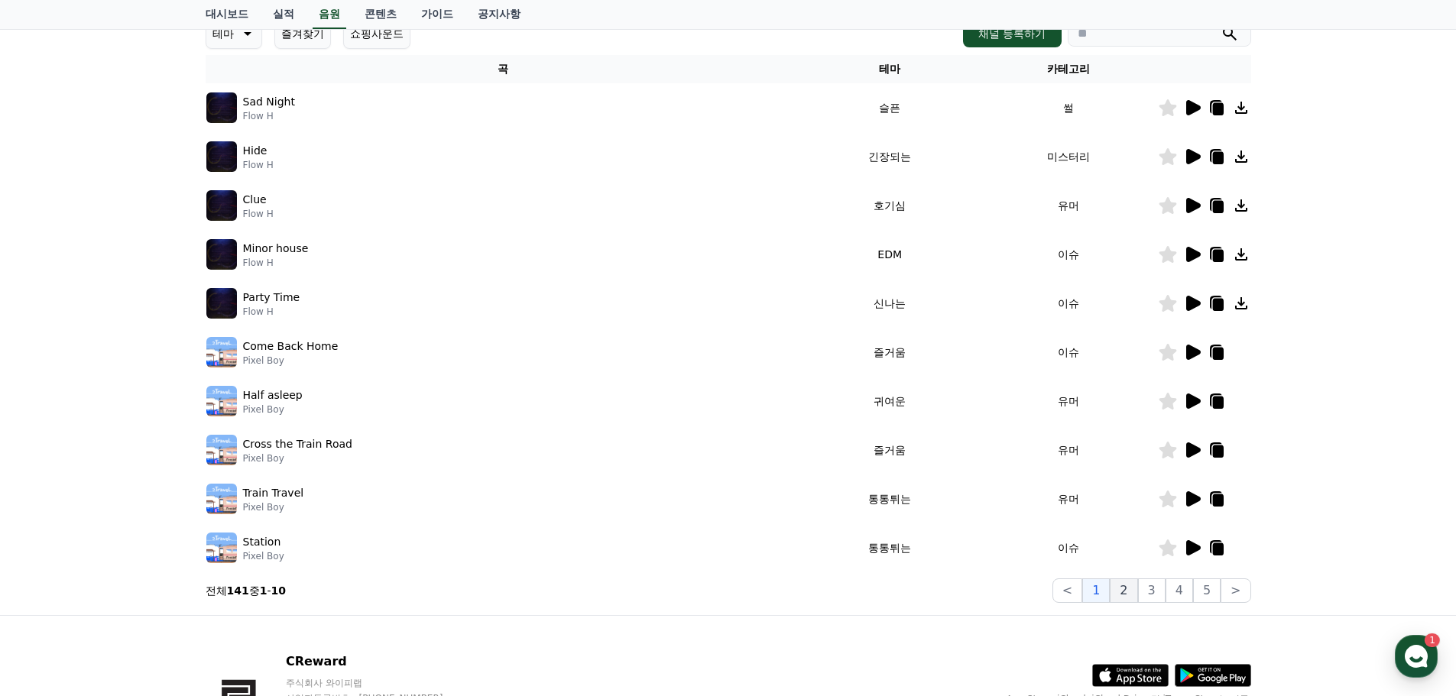
click at [1131, 592] on button "2" at bounding box center [1124, 591] width 28 height 24
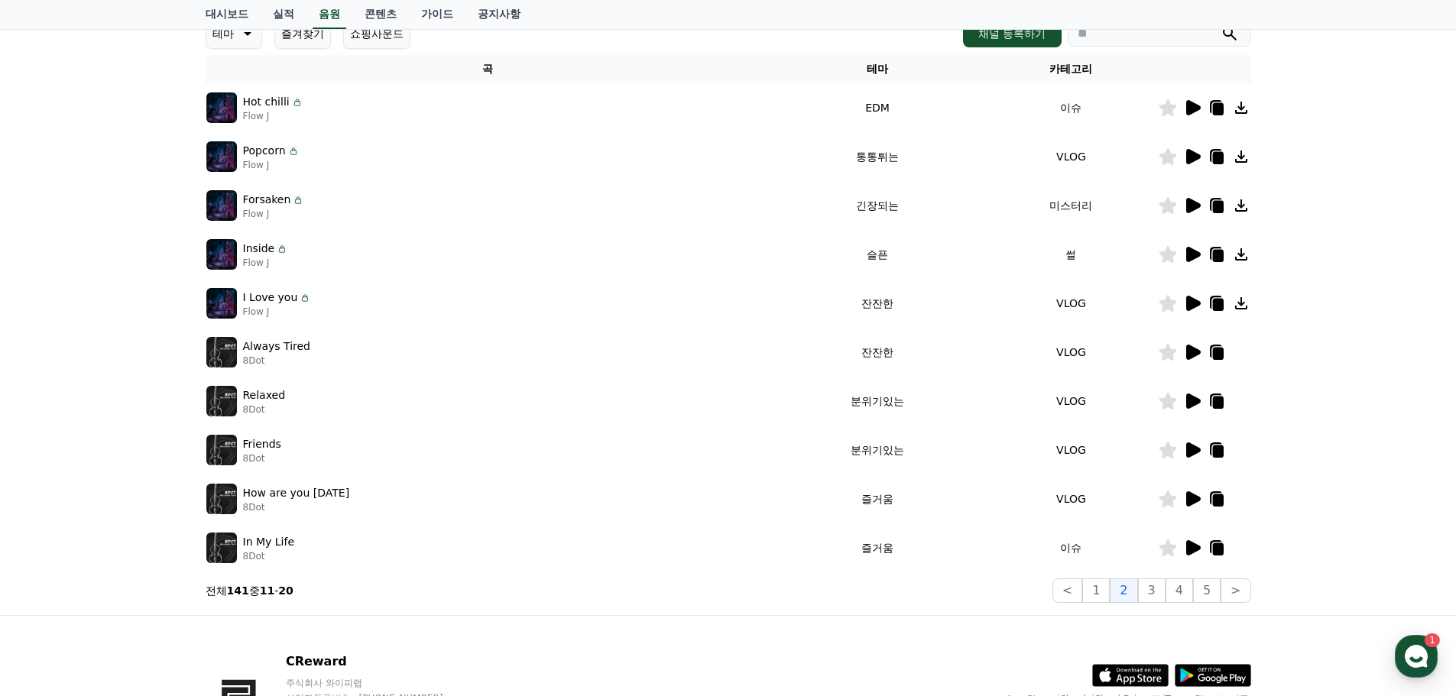
click at [1196, 104] on icon at bounding box center [1193, 107] width 15 height 15
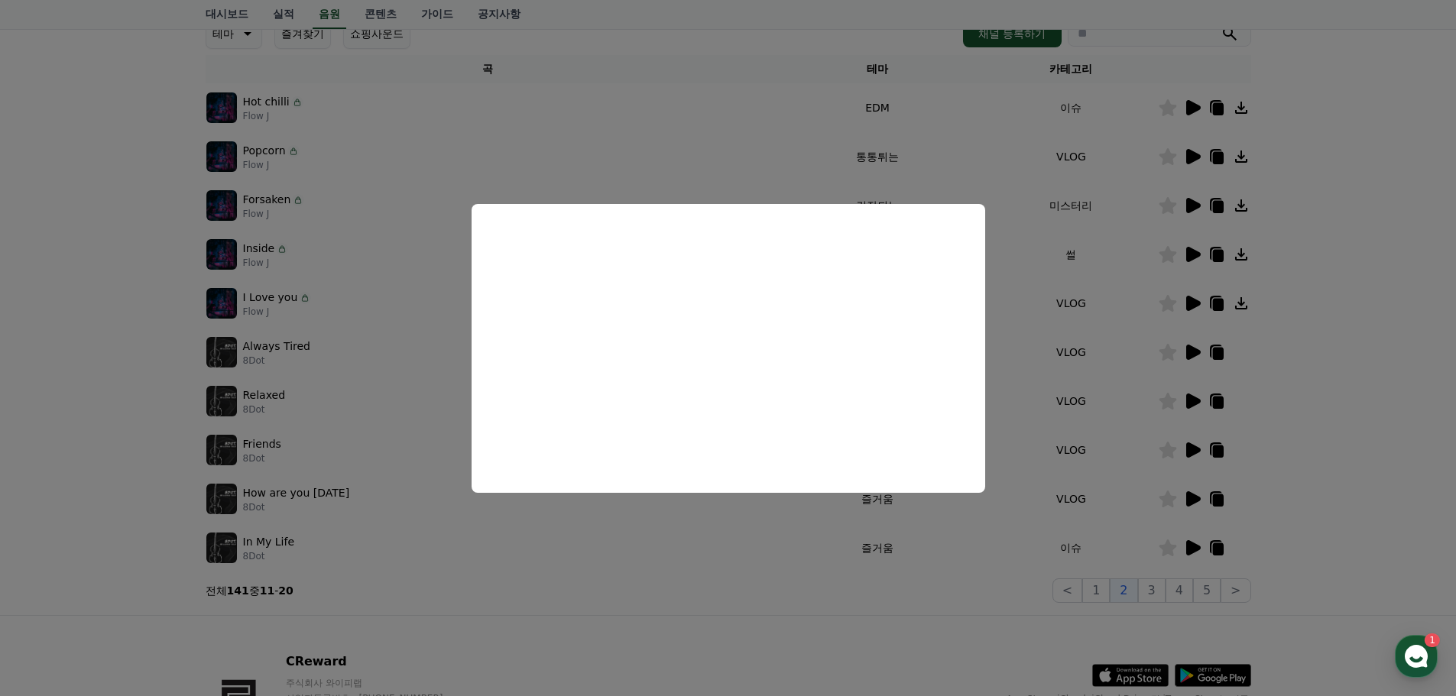
click at [1053, 342] on button "close modal" at bounding box center [728, 348] width 1456 height 696
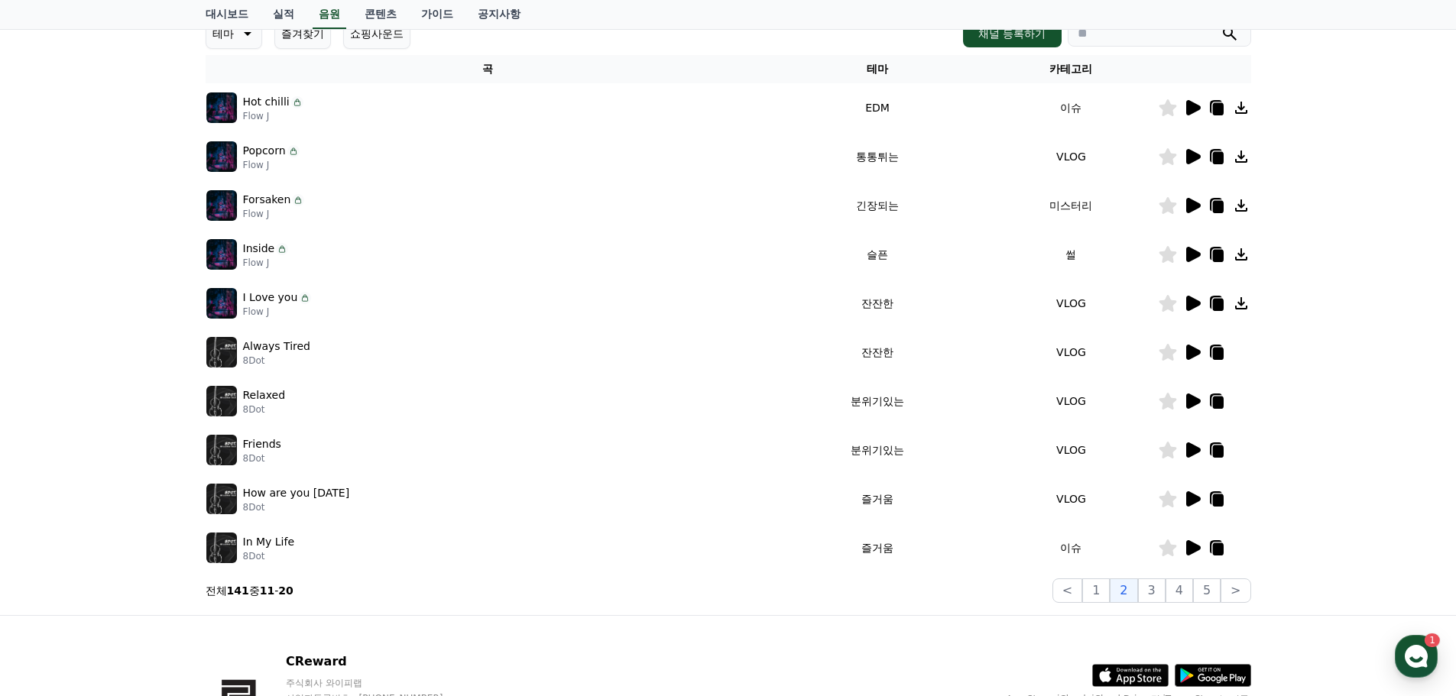
click at [1195, 152] on icon at bounding box center [1192, 157] width 18 height 18
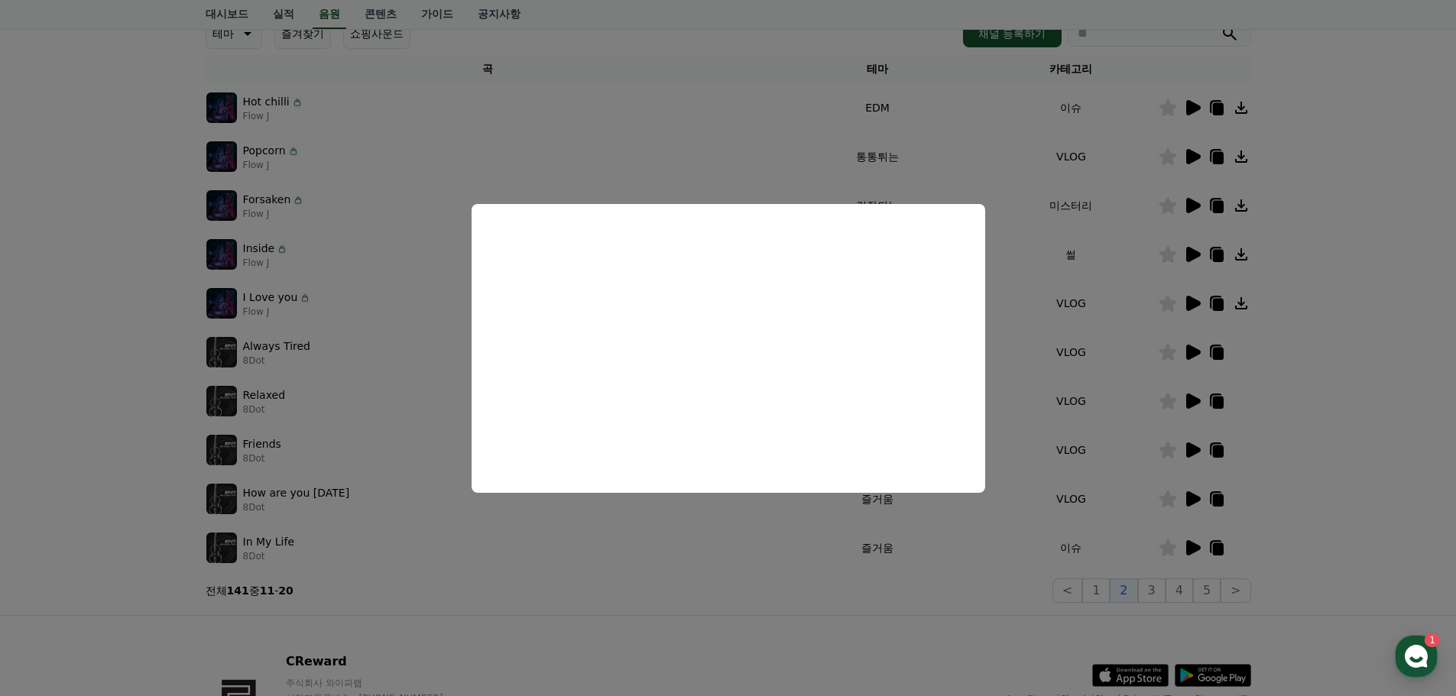
click at [1057, 300] on button "close modal" at bounding box center [728, 348] width 1456 height 696
